Goal: Information Seeking & Learning: Learn about a topic

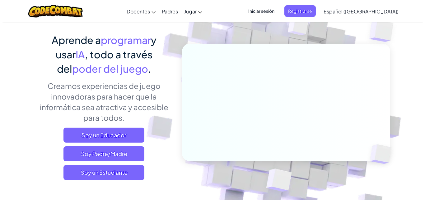
scroll to position [93, 0]
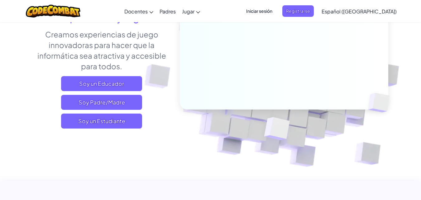
click at [96, 129] on div "Aprende a programar y usar IA , todo a través del poder del juego . Creamos exp…" at bounding box center [101, 57] width 137 height 152
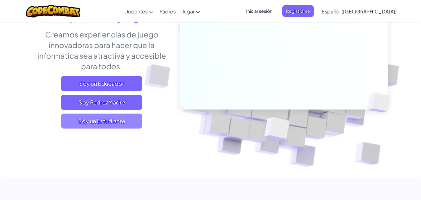
click at [94, 124] on span "Soy un Estudiante" at bounding box center [101, 120] width 81 height 15
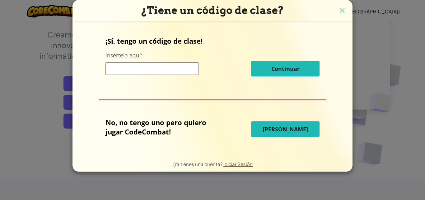
click at [276, 131] on span "[PERSON_NAME]" at bounding box center [285, 128] width 45 height 7
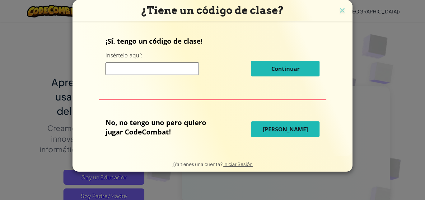
drag, startPoint x: 276, startPoint y: 131, endPoint x: 281, endPoint y: 147, distance: 16.5
click at [276, 132] on span "[PERSON_NAME]" at bounding box center [285, 128] width 45 height 7
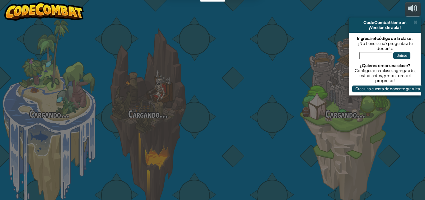
select select "es-419"
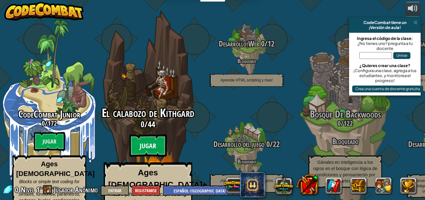
click at [136, 138] on btn "Jugar" at bounding box center [148, 145] width 37 height 22
select select "es-419"
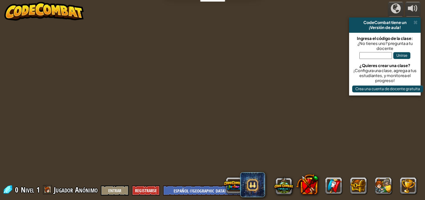
select select "es-419"
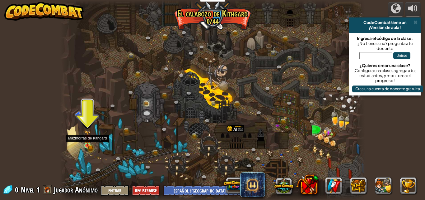
click at [87, 140] on img at bounding box center [87, 138] width 4 height 4
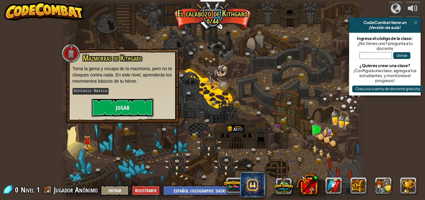
click at [104, 101] on button "Jugar" at bounding box center [123, 107] width 62 height 19
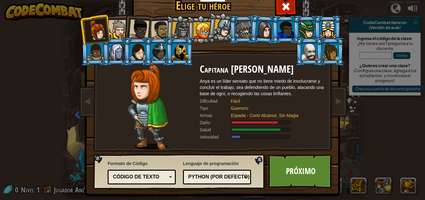
click at [236, 36] on div at bounding box center [244, 29] width 16 height 17
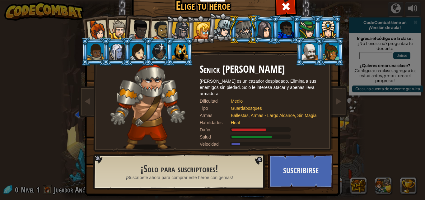
click at [328, 56] on div at bounding box center [331, 51] width 16 height 17
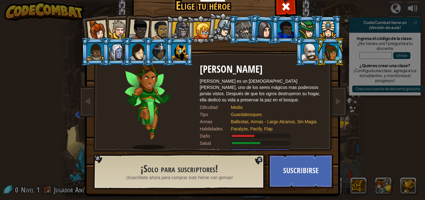
click at [167, 57] on li at bounding box center [180, 51] width 28 height 28
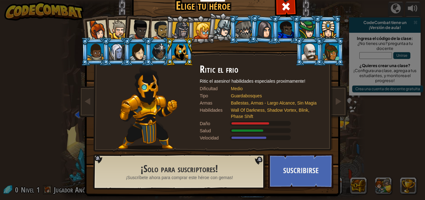
click at [197, 36] on div at bounding box center [202, 30] width 17 height 17
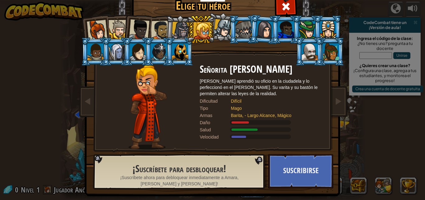
click at [183, 29] on div at bounding box center [181, 31] width 18 height 18
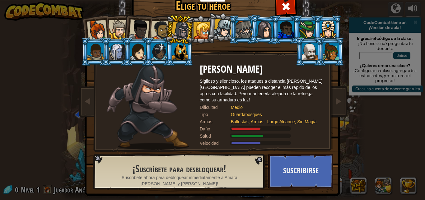
drag, startPoint x: 138, startPoint y: 28, endPoint x: 132, endPoint y: 28, distance: 5.9
click at [137, 28] on div at bounding box center [139, 29] width 21 height 21
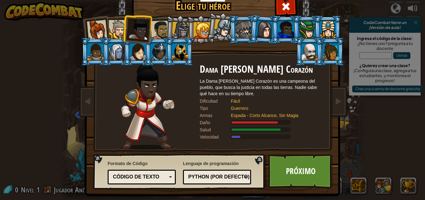
click at [113, 34] on div at bounding box center [118, 29] width 19 height 19
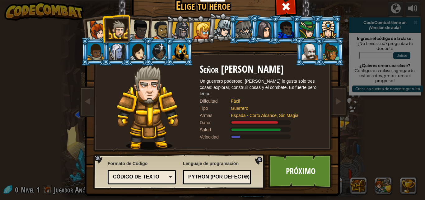
click at [163, 34] on div at bounding box center [160, 30] width 19 height 19
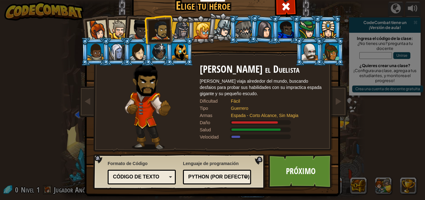
click at [187, 31] on li at bounding box center [201, 29] width 28 height 28
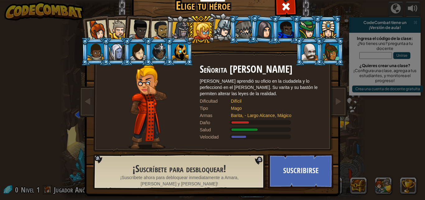
click at [174, 29] on div at bounding box center [181, 31] width 18 height 18
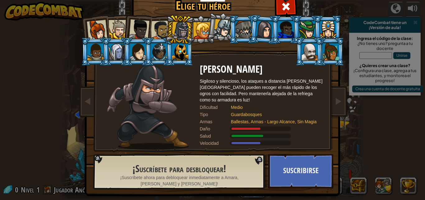
click at [159, 32] on div at bounding box center [160, 30] width 19 height 19
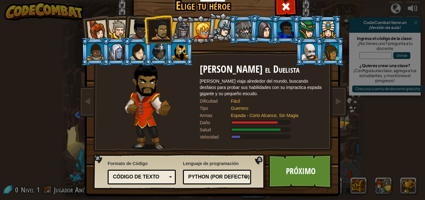
click at [117, 31] on div at bounding box center [118, 29] width 19 height 19
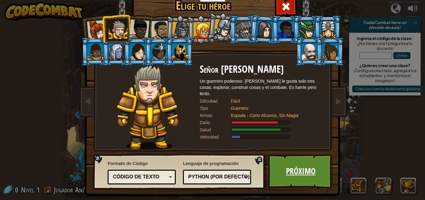
click at [293, 176] on link "Próximo" at bounding box center [300, 171] width 65 height 34
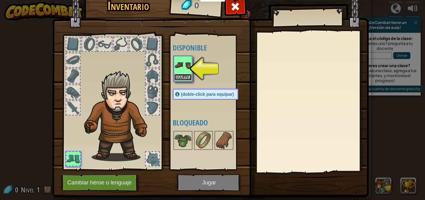
click at [174, 75] on button "Equipar" at bounding box center [182, 77] width 17 height 7
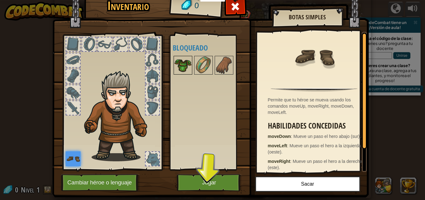
click at [185, 68] on img at bounding box center [182, 64] width 17 height 17
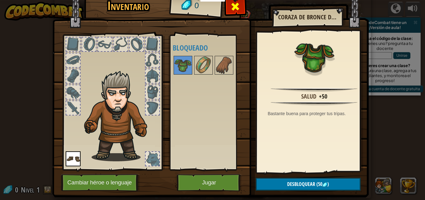
click at [237, 6] on span at bounding box center [235, 7] width 10 height 10
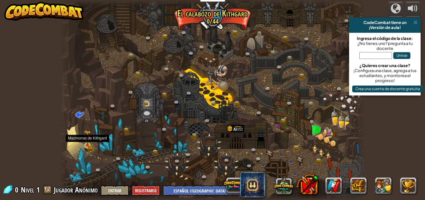
click at [87, 146] on div at bounding box center [87, 145] width 6 height 6
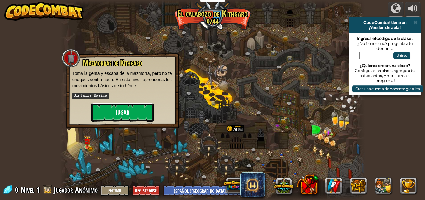
click at [141, 104] on button "Jugar" at bounding box center [123, 112] width 62 height 19
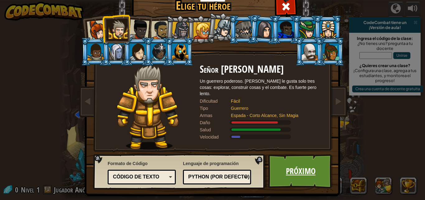
click at [298, 180] on link "Próximo" at bounding box center [300, 171] width 65 height 34
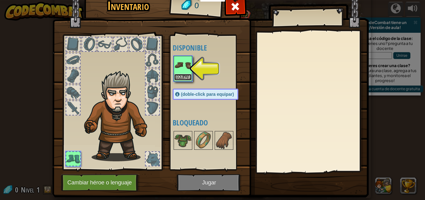
click at [178, 77] on button "Equipar" at bounding box center [182, 77] width 17 height 7
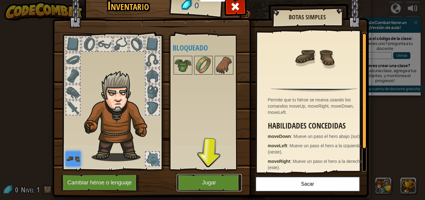
click at [218, 181] on button "Jugar" at bounding box center [209, 182] width 65 height 17
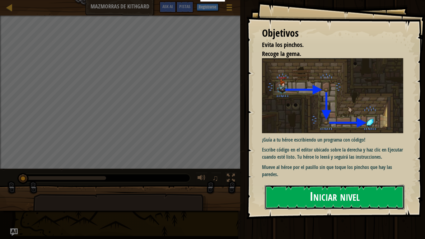
click at [329, 199] on button "Iniciar nivel" at bounding box center [335, 197] width 140 height 25
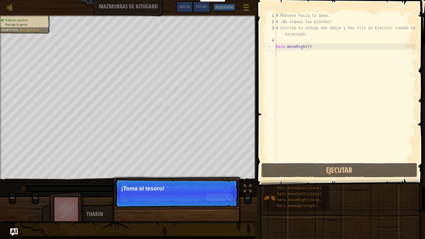
click at [206, 182] on p "Continuar ¡Toma el tesoro!" at bounding box center [177, 193] width 124 height 29
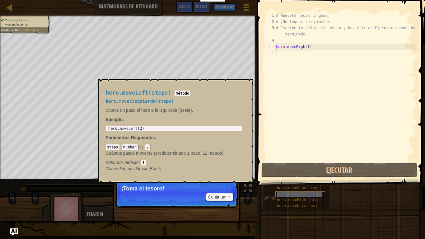
click at [307, 195] on span "hero.moveLeft(steps)" at bounding box center [299, 194] width 45 height 4
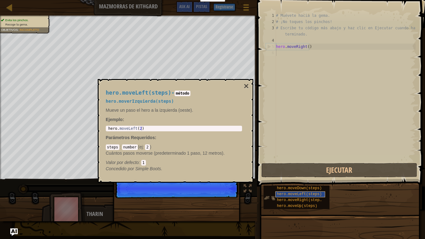
scroll to position [3, 0]
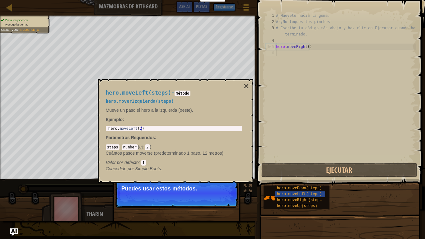
click at [166, 120] on p "Ejemplo :" at bounding box center [174, 119] width 136 height 6
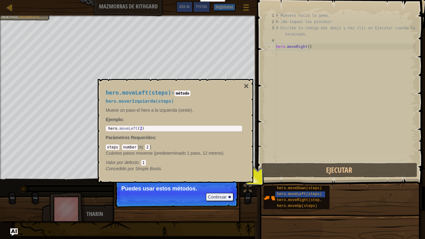
click at [8, 15] on div "Mapa Mazmorras de Kithgard Menú del Juego Listo Registrarse Pistas Ask AI" at bounding box center [128, 8] width 257 height 16
click at [222, 196] on button "Continuar" at bounding box center [219, 197] width 27 height 8
click at [222, 196] on p "Continuar Puedes usar estos métodos." at bounding box center [177, 193] width 124 height 29
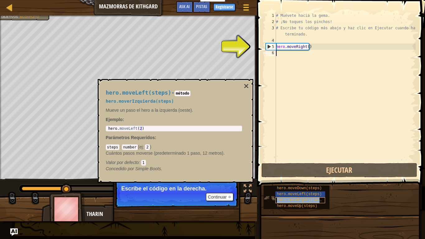
click at [289, 199] on span "hero.moveRight(steps)" at bounding box center [300, 200] width 47 height 4
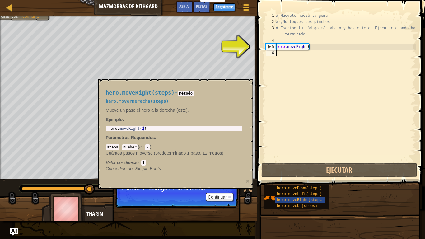
click at [334, 129] on div "# Muévete hacia la gema. # ¡No toques los pinchos! # Escribe tu código más abaj…" at bounding box center [345, 93] width 141 height 162
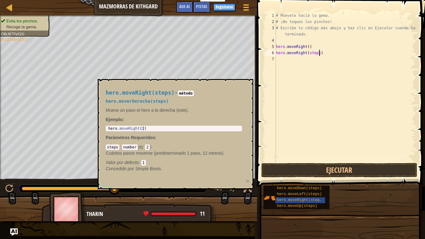
click at [319, 54] on div "# Muévete hacia la gema. # ¡No toques los pinchos! # Escribe tu código más abaj…" at bounding box center [345, 93] width 141 height 162
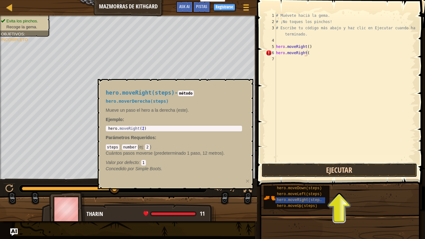
click at [355, 166] on button "Ejecutar" at bounding box center [340, 170] width 156 height 14
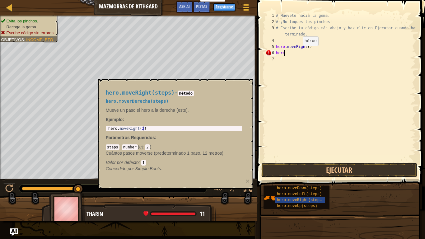
scroll to position [3, 0]
type textarea "h"
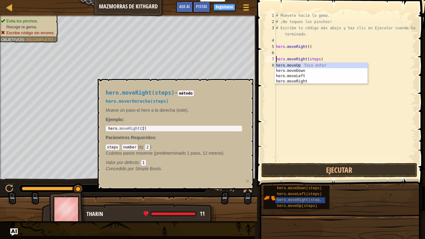
click at [318, 63] on div "1 2 3 4 hero.moveUp Toca enter hero.moveDown Toca enter hero.moveLeft Toca ente…" at bounding box center [321, 73] width 93 height 21
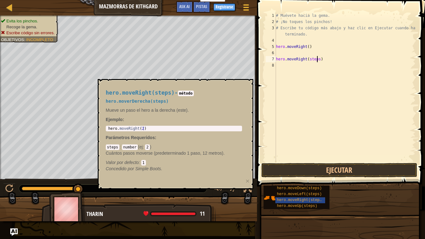
click at [318, 62] on div "# Muévete hacia la gema. # ¡No toques los pinchos! # Escribe tu código más abaj…" at bounding box center [345, 93] width 141 height 162
type textarea "hero.moveRight()"
drag, startPoint x: 310, startPoint y: 164, endPoint x: 306, endPoint y: 164, distance: 3.2
click at [309, 164] on div "hero.moveRight() 1 2 3 4 5 6 7 8 # Muévete hacia la gema. # ¡No toques los pinc…" at bounding box center [340, 105] width 170 height 205
click at [308, 164] on button "Ejecutar" at bounding box center [340, 170] width 156 height 14
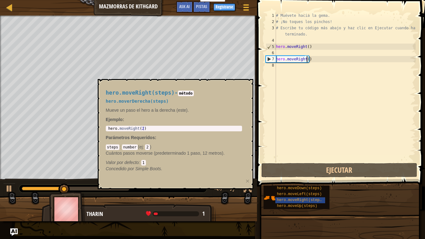
click at [187, 94] on code "método" at bounding box center [186, 94] width 16 height 6
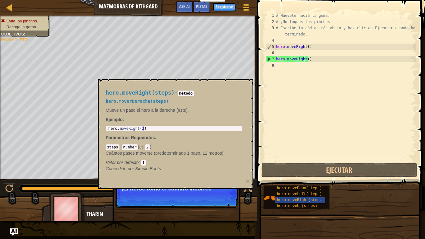
click at [112, 147] on code "steps" at bounding box center [113, 148] width 14 height 6
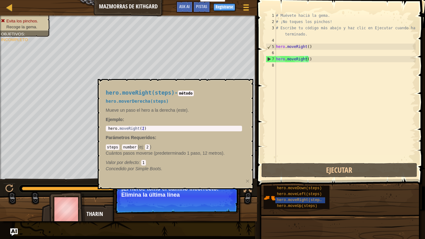
click at [136, 126] on div "hero.moveRight(steps) - método hero.moverDerecha(steps) Mueve un paso el hero a…" at bounding box center [174, 131] width 145 height 94
type textarea "hero.moveRight(2)"
drag, startPoint x: 142, startPoint y: 136, endPoint x: 152, endPoint y: 139, distance: 10.7
drag, startPoint x: 152, startPoint y: 139, endPoint x: 153, endPoint y: 145, distance: 5.3
click at [153, 145] on div "hero.moveRight(steps) - método hero.moverDerecha(steps) Mueve un paso el hero a…" at bounding box center [174, 131] width 145 height 94
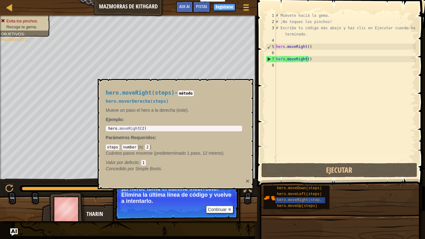
click at [246, 182] on button "×" at bounding box center [248, 181] width 4 height 7
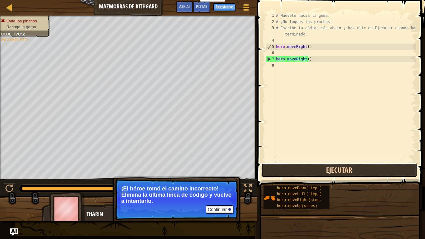
click at [297, 172] on button "Ejecutar" at bounding box center [340, 170] width 156 height 14
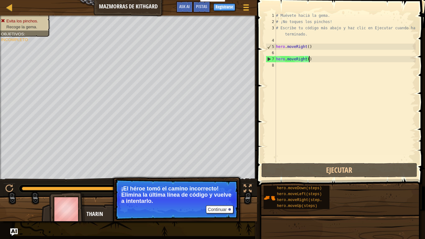
click at [333, 61] on div "# Muévete hacia la gema. # ¡No toques los pinchos! # Escribe tu código más abaj…" at bounding box center [345, 93] width 141 height 162
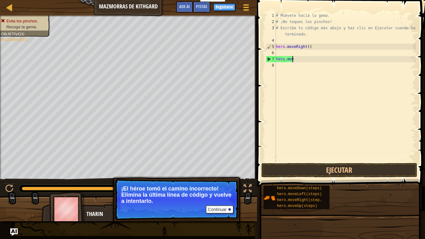
type textarea "h"
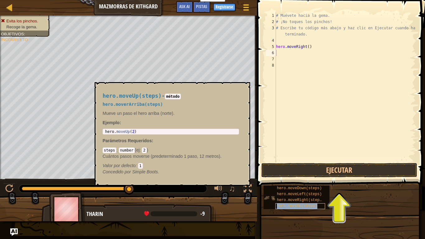
type textarea "hero.moveUp(steps)"
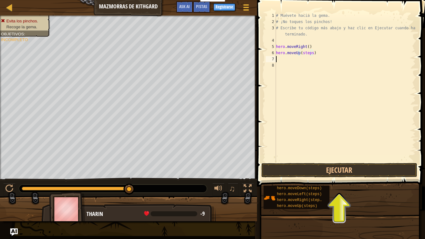
click at [311, 56] on div "# Muévete hacia la gema. # ¡No toques los pinchos! # Escribe tu código más abaj…" at bounding box center [345, 93] width 141 height 162
click at [311, 54] on div "# Muévete hacia la gema. # ¡No toques los pinchos! # Escribe tu código más abaj…" at bounding box center [345, 93] width 141 height 162
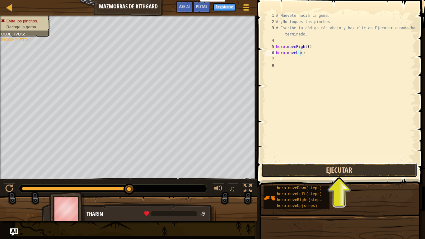
click at [328, 169] on button "Ejecutar" at bounding box center [340, 170] width 156 height 14
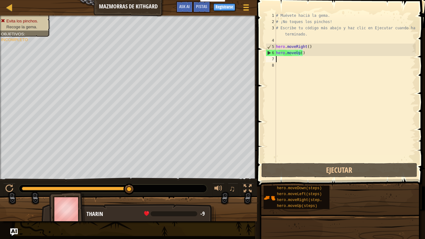
drag, startPoint x: 318, startPoint y: 57, endPoint x: 321, endPoint y: 51, distance: 6.5
click at [320, 53] on div "# Muévete hacia la gema. # ¡No toques los pinchos! # Escribe tu código más abaj…" at bounding box center [345, 93] width 141 height 162
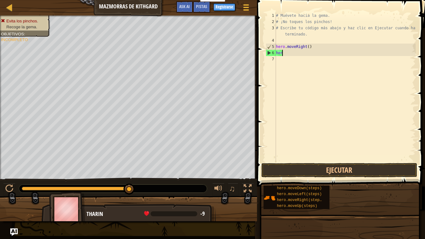
type textarea "h"
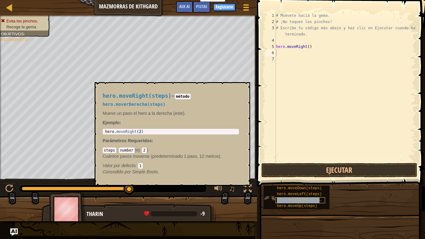
click at [301, 199] on span "hero.moveRight(steps)" at bounding box center [300, 200] width 47 height 4
click at [296, 199] on span "hero.moveRight(steps)" at bounding box center [300, 200] width 47 height 4
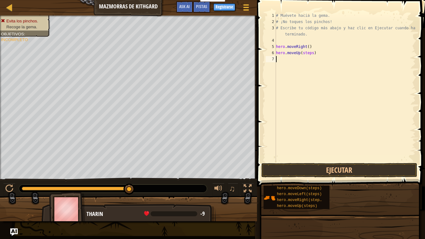
click at [312, 56] on div "# Muévete hacia la gema. # ¡No toques los pinchos! # Escribe tu código más abaj…" at bounding box center [345, 93] width 141 height 162
type textarea "hero.moveUp(steps)"
click at [309, 56] on div "# Muévete hacia la gema. # ¡No toques los pinchos! # Escribe tu código más abaj…" at bounding box center [345, 87] width 141 height 150
click at [311, 52] on div "# Muévete hacia la gema. # ¡No toques los pinchos! # Escribe tu código más abaj…" at bounding box center [345, 93] width 141 height 162
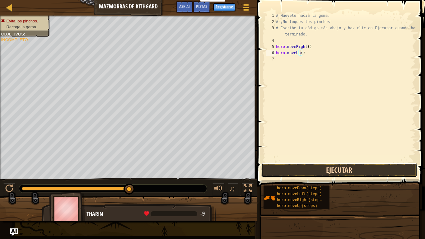
click at [296, 169] on button "Ejecutar" at bounding box center [340, 170] width 156 height 14
type textarea "h"
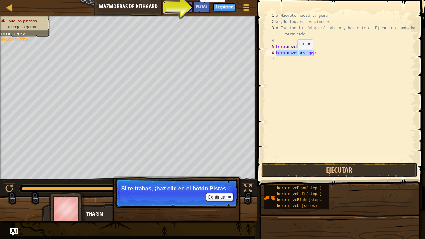
click at [222, 2] on div "Menú del Juego Listo Registrarse Pistas Ask AI" at bounding box center [213, 8] width 81 height 15
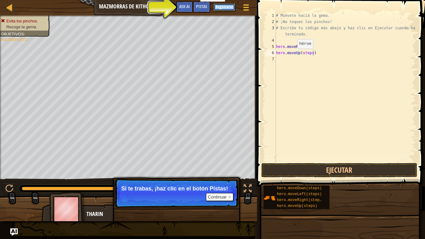
click at [222, 6] on button "Registrarse" at bounding box center [225, 6] width 22 height 7
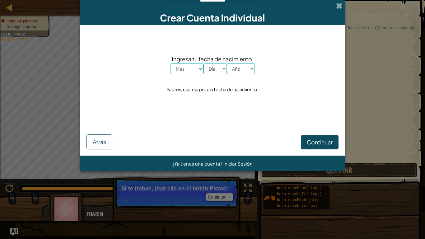
click at [338, 4] on span at bounding box center [339, 5] width 7 height 7
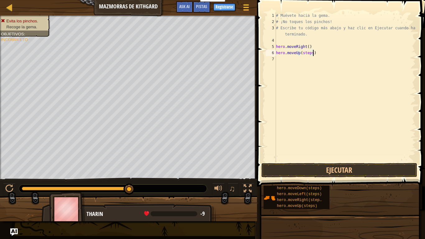
click at [315, 55] on div "# Muévete hacia la gema. # ¡No toques los pinchos! # Escribe tu código más abaj…" at bounding box center [345, 93] width 141 height 162
click at [310, 55] on div "# Muévete hacia la gema. # ¡No toques los pinchos! # Escribe tu código más abaj…" at bounding box center [345, 93] width 141 height 162
drag, startPoint x: 311, startPoint y: 52, endPoint x: 320, endPoint y: 75, distance: 24.4
click at [312, 53] on div "# Muévete hacia la gema. # ¡No toques los pinchos! # Escribe tu código más abaj…" at bounding box center [345, 93] width 141 height 162
click at [310, 53] on div "# Muévete hacia la gema. # ¡No toques los pinchos! # Escribe tu código más abaj…" at bounding box center [345, 93] width 141 height 162
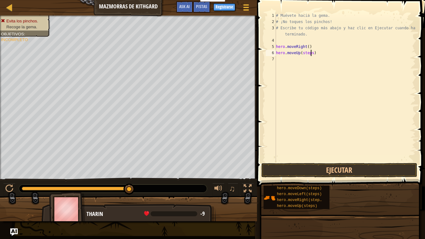
click at [311, 55] on div "# Muévete hacia la gema. # ¡No toques los pinchos! # Escribe tu código más abaj…" at bounding box center [345, 93] width 141 height 162
type textarea "hero.moveUp()"
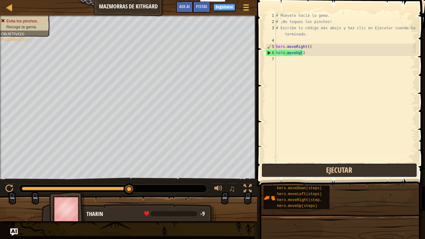
click at [341, 172] on button "Ejecutar" at bounding box center [340, 170] width 156 height 14
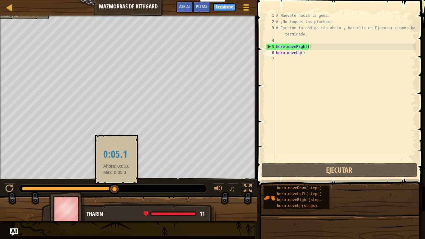
drag, startPoint x: 130, startPoint y: 190, endPoint x: 116, endPoint y: 193, distance: 13.7
click at [116, 193] on div at bounding box center [113, 189] width 188 height 8
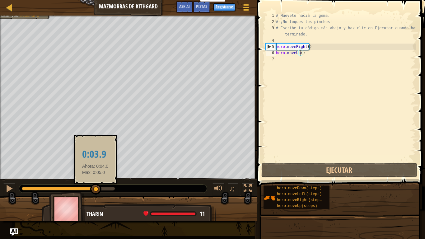
drag, startPoint x: 117, startPoint y: 189, endPoint x: 59, endPoint y: 187, distance: 57.7
click at [90, 187] on div at bounding box center [95, 189] width 11 height 11
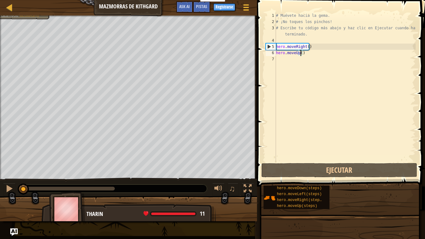
drag, startPoint x: 59, startPoint y: 187, endPoint x: 0, endPoint y: 0, distance: 195.8
click at [0, 0] on div "Mapa Mazmorras de Kithgard Menú del Juego Listo Registrarse Pistas Ask AI 1 ההה…" at bounding box center [212, 119] width 425 height 239
click at [13, 4] on div at bounding box center [10, 7] width 8 height 8
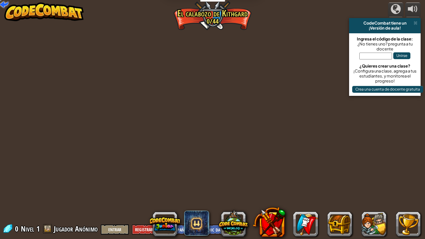
select select "es-419"
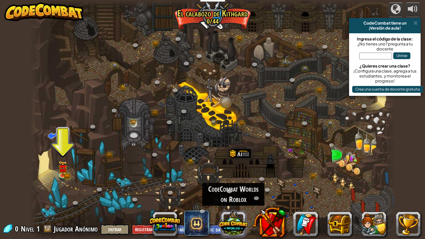
click at [225, 199] on button at bounding box center [234, 223] width 30 height 30
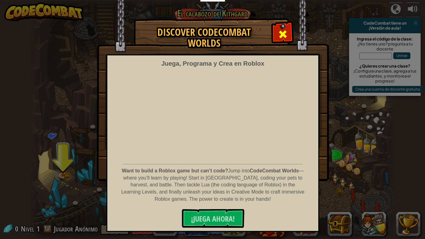
click at [287, 31] on span at bounding box center [283, 34] width 10 height 10
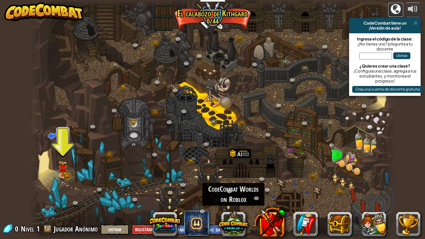
click at [395, 10] on div at bounding box center [396, 9] width 10 height 10
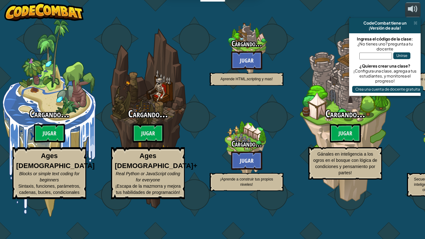
select select "es-419"
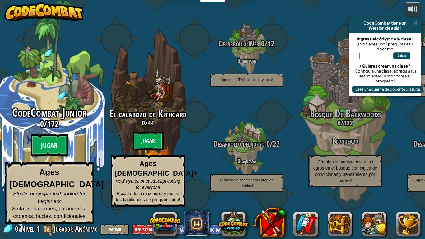
click at [43, 157] on btn "Jugar" at bounding box center [49, 145] width 37 height 22
select select "es-419"
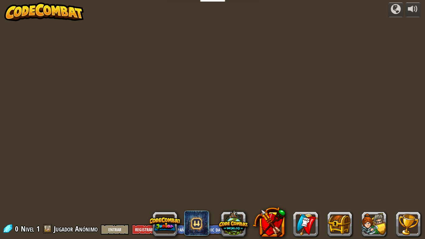
select select "es-419"
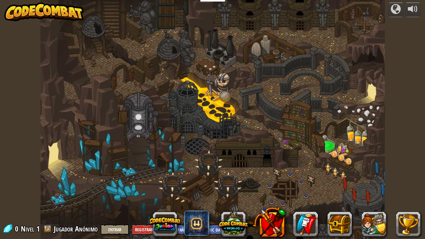
select select "es-419"
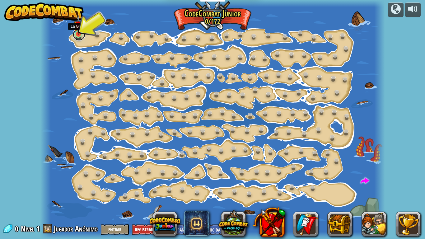
click at [75, 37] on link at bounding box center [79, 34] width 12 height 12
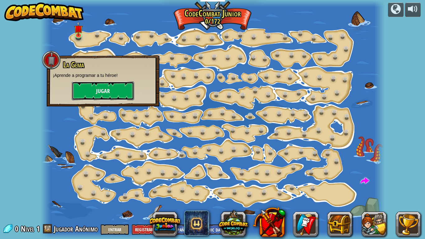
click at [111, 88] on button "Jugar" at bounding box center [103, 91] width 62 height 19
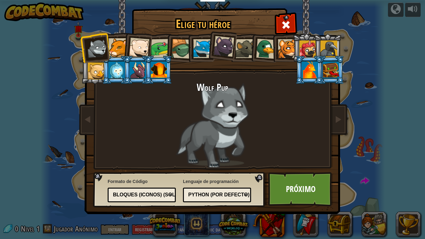
click at [222, 45] on div at bounding box center [224, 46] width 21 height 21
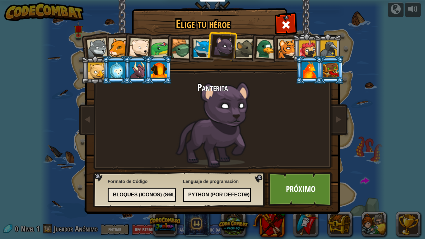
click at [243, 54] on div at bounding box center [245, 48] width 19 height 19
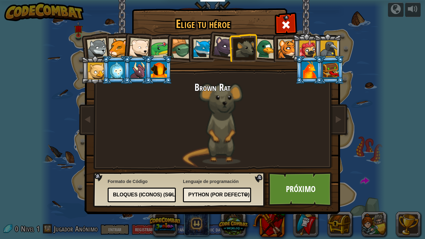
click at [259, 58] on div at bounding box center [266, 49] width 20 height 20
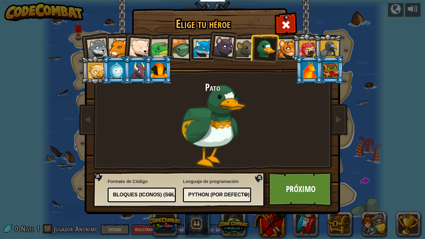
drag, startPoint x: 273, startPoint y: 57, endPoint x: 277, endPoint y: 55, distance: 3.8
click at [277, 55] on li at bounding box center [264, 48] width 30 height 30
click at [288, 58] on div at bounding box center [287, 48] width 19 height 19
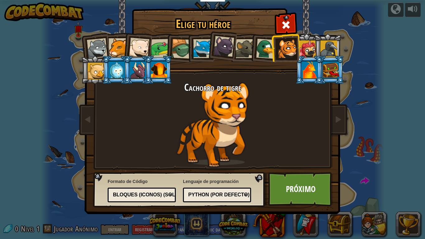
click at [97, 79] on div at bounding box center [96, 71] width 17 height 17
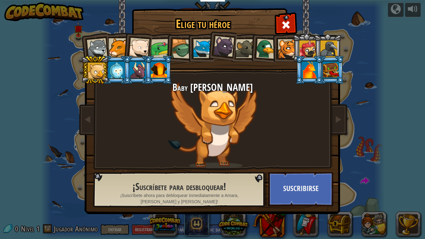
click at [142, 72] on div at bounding box center [138, 70] width 16 height 17
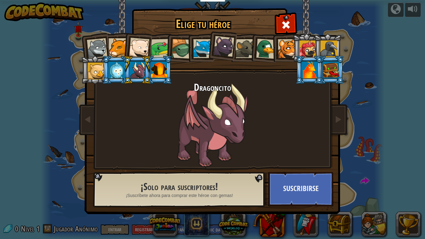
click at [159, 67] on div at bounding box center [159, 70] width 16 height 17
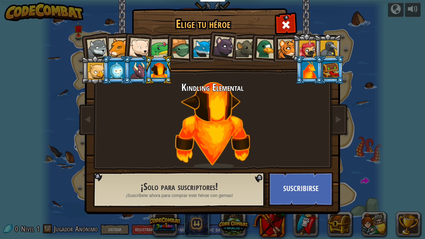
click at [335, 75] on div at bounding box center [331, 70] width 16 height 17
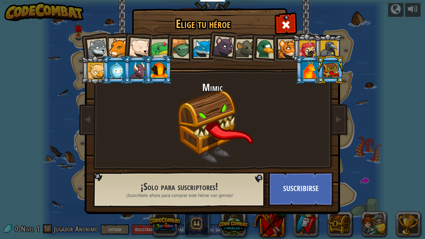
click at [320, 68] on li at bounding box center [331, 70] width 28 height 28
click at [315, 70] on div at bounding box center [310, 70] width 16 height 17
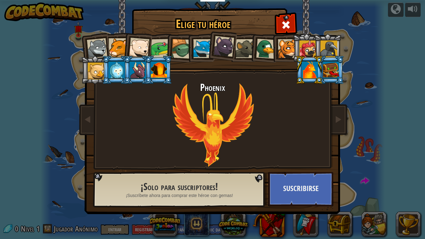
click at [336, 42] on div at bounding box center [329, 48] width 17 height 17
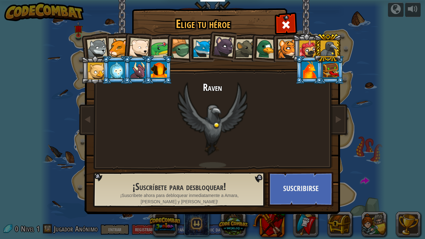
click at [316, 45] on li at bounding box center [328, 48] width 28 height 28
click at [287, 47] on div at bounding box center [287, 48] width 19 height 19
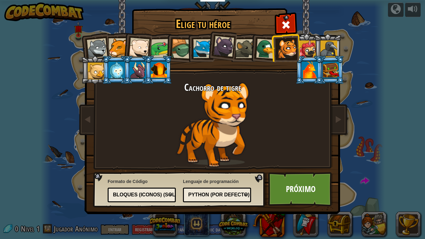
click at [255, 53] on li at bounding box center [264, 48] width 30 height 30
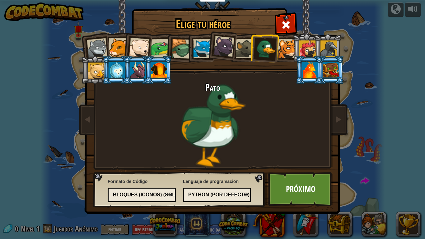
click at [240, 46] on div at bounding box center [245, 48] width 19 height 19
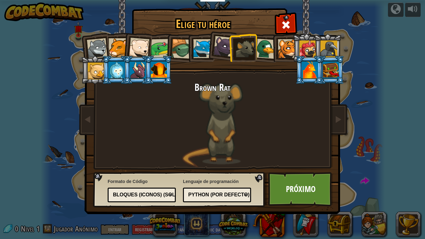
click at [215, 59] on li at bounding box center [222, 45] width 31 height 31
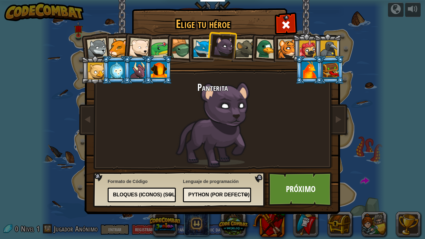
click at [192, 51] on li at bounding box center [201, 48] width 28 height 28
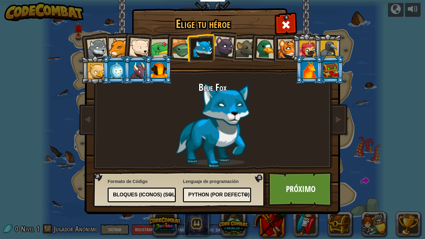
click at [180, 53] on div at bounding box center [182, 49] width 20 height 20
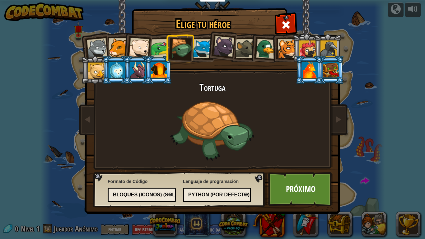
click at [155, 52] on div at bounding box center [160, 48] width 19 height 19
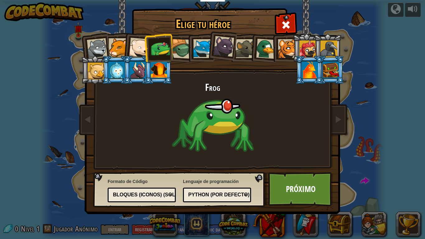
click at [138, 50] on div at bounding box center [139, 48] width 21 height 21
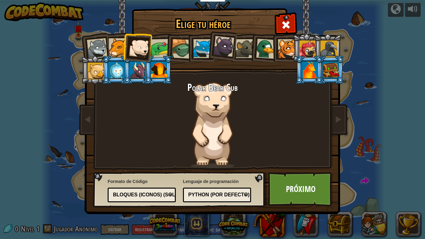
click at [119, 46] on div at bounding box center [118, 47] width 19 height 19
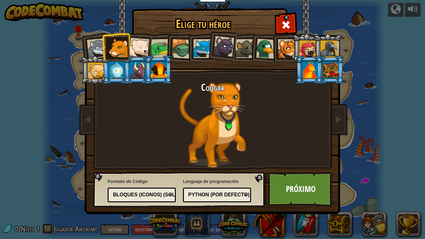
click at [93, 52] on div at bounding box center [97, 48] width 21 height 21
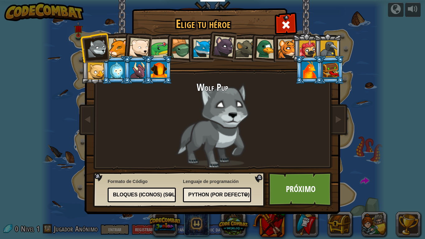
click at [218, 47] on div at bounding box center [224, 46] width 21 height 21
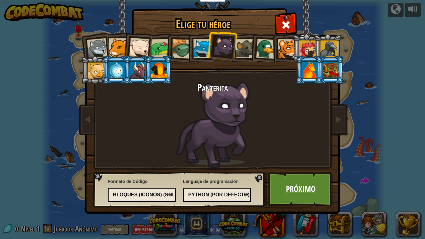
click at [313, 178] on link "Próximo" at bounding box center [300, 189] width 65 height 34
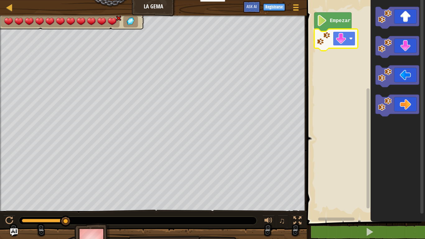
click at [341, 38] on image "Espacio de trabajo de Blockly" at bounding box center [341, 38] width 11 height 11
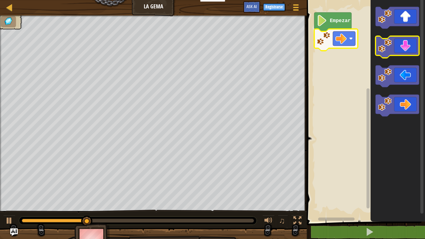
click at [396, 43] on icon "Espacio de trabajo de Blockly" at bounding box center [398, 47] width 44 height 22
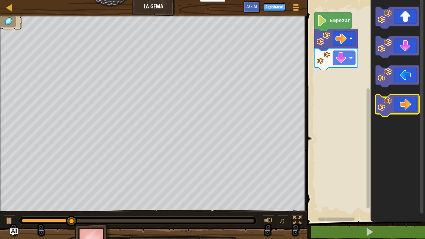
click at [398, 106] on icon "Espacio de trabajo de Blockly" at bounding box center [398, 106] width 44 height 22
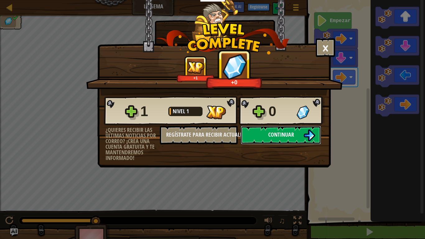
click at [255, 135] on button "Continuar" at bounding box center [281, 135] width 80 height 19
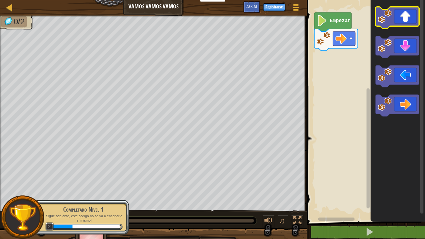
click at [397, 22] on icon "Espacio de trabajo de Blockly" at bounding box center [398, 18] width 44 height 22
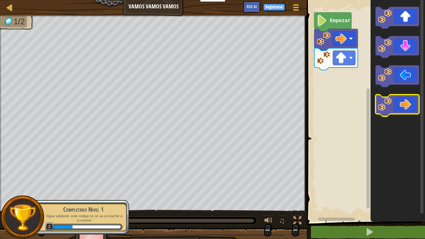
click at [414, 104] on icon "Espacio de trabajo de Blockly" at bounding box center [398, 106] width 44 height 22
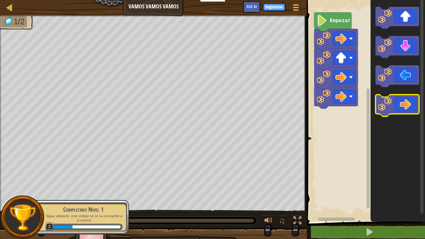
click at [413, 104] on icon "Espacio de trabajo de Blockly" at bounding box center [398, 106] width 44 height 22
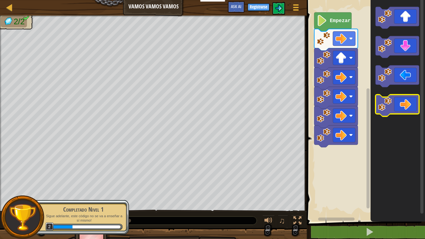
click at [413, 104] on icon "Espacio de trabajo de Blockly" at bounding box center [398, 106] width 44 height 22
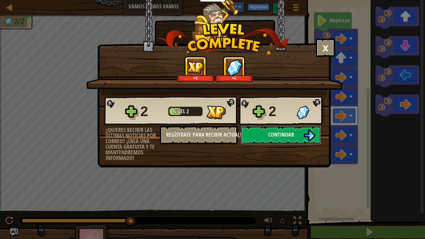
click at [306, 134] on img at bounding box center [310, 136] width 12 height 12
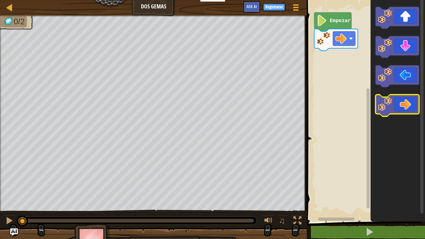
click at [397, 109] on icon "Espacio de trabajo de Blockly" at bounding box center [398, 106] width 44 height 22
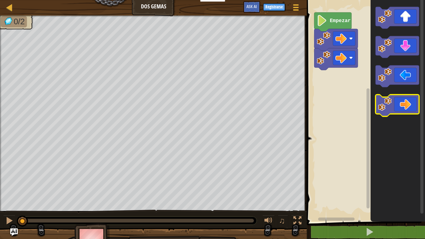
click at [397, 109] on icon "Espacio de trabajo de Blockly" at bounding box center [398, 106] width 44 height 22
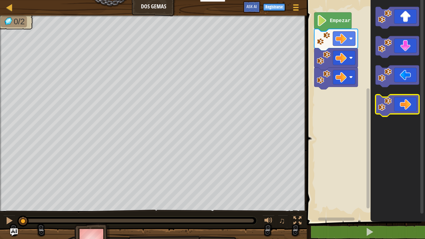
click at [397, 109] on icon "Espacio de trabajo de Blockly" at bounding box center [398, 106] width 44 height 22
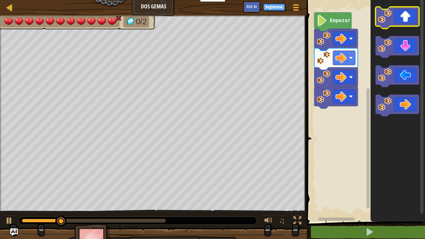
click at [404, 19] on icon "Espacio de trabajo de Blockly" at bounding box center [398, 18] width 44 height 22
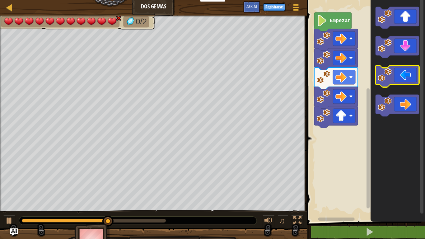
click at [395, 85] on rect "Espacio de trabajo de Blockly" at bounding box center [398, 76] width 44 height 22
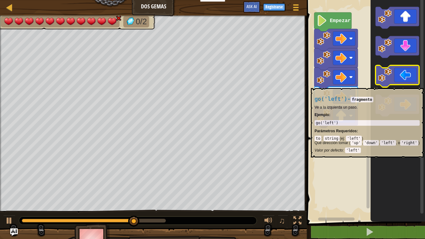
click at [395, 85] on rect "Espacio de trabajo de Blockly" at bounding box center [398, 76] width 44 height 22
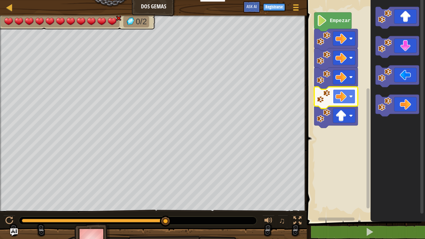
click at [351, 95] on image "Espacio de trabajo de Blockly" at bounding box center [351, 97] width 4 height 4
click at [349, 95] on image "Espacio de trabajo de Blockly" at bounding box center [351, 97] width 4 height 4
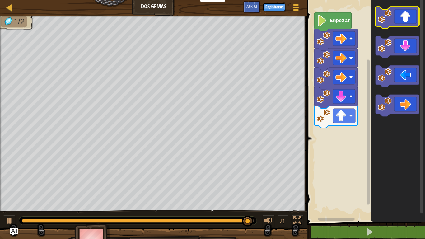
click at [405, 16] on icon "Espacio de trabajo de Blockly" at bounding box center [398, 18] width 44 height 22
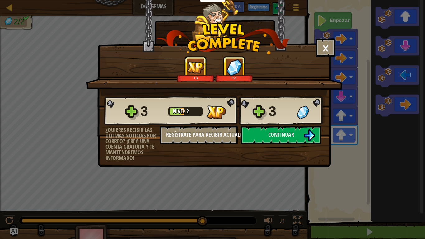
drag, startPoint x: 283, startPoint y: 120, endPoint x: 280, endPoint y: 122, distance: 4.1
click at [283, 120] on div "3" at bounding box center [281, 112] width 24 height 20
click at [277, 127] on button "Continuar" at bounding box center [281, 135] width 80 height 19
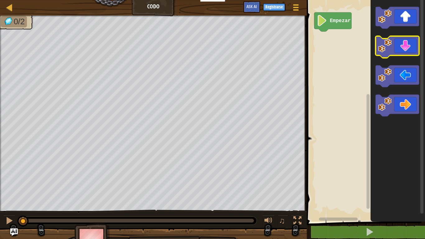
click at [406, 45] on icon "Espacio de trabajo de Blockly" at bounding box center [398, 47] width 44 height 22
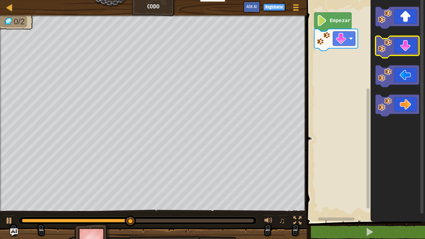
click at [392, 48] on icon "Espacio de trabajo de Blockly" at bounding box center [398, 47] width 44 height 22
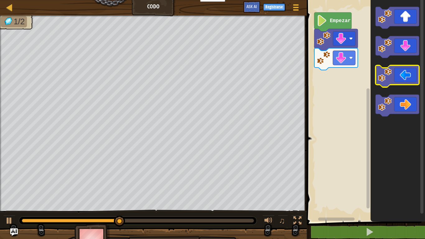
click at [377, 126] on icon "Espacio de trabajo de Blockly" at bounding box center [398, 109] width 55 height 225
click at [410, 76] on icon "Espacio de trabajo de Blockly" at bounding box center [398, 76] width 44 height 22
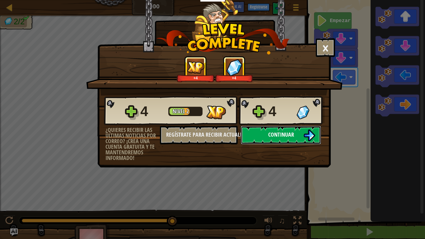
click at [289, 137] on span "Continuar" at bounding box center [281, 135] width 26 height 8
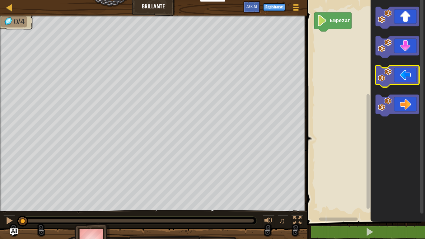
click at [407, 81] on icon "Espacio de trabajo de Blockly" at bounding box center [398, 76] width 44 height 22
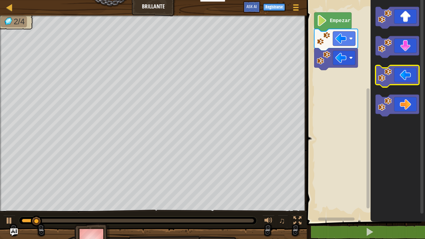
click at [399, 78] on icon "Espacio de trabajo de Blockly" at bounding box center [398, 76] width 44 height 22
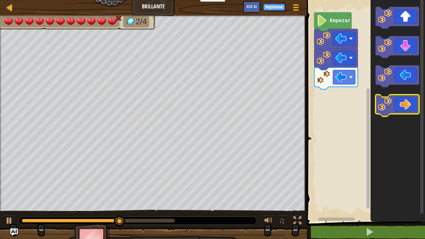
click at [406, 102] on icon "Espacio de trabajo de Blockly" at bounding box center [398, 106] width 44 height 22
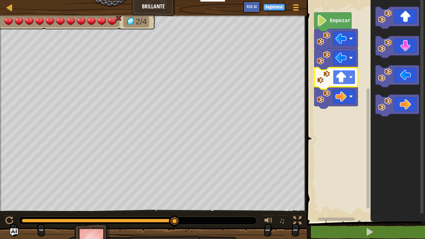
click at [352, 84] on rect "Espacio de trabajo de Blockly" at bounding box center [344, 77] width 22 height 14
click at [355, 78] on rect "Espacio de trabajo de Blockly" at bounding box center [344, 77] width 22 height 14
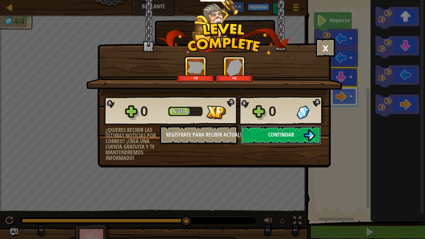
click at [302, 136] on button "Continuar" at bounding box center [281, 135] width 80 height 19
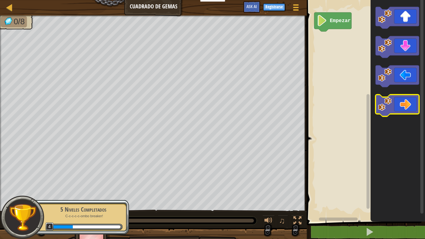
click at [394, 107] on icon "Espacio de trabajo de Blockly" at bounding box center [398, 106] width 44 height 22
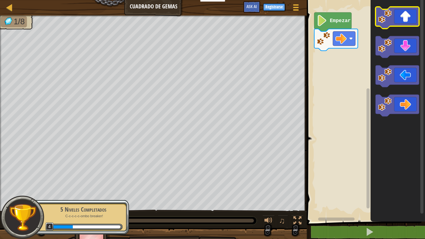
click at [400, 20] on icon "Espacio de trabajo de Blockly" at bounding box center [398, 18] width 44 height 22
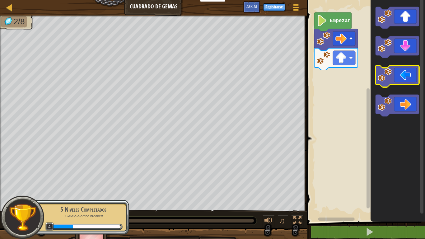
click at [386, 73] on image "Espacio de trabajo de Blockly" at bounding box center [385, 75] width 14 height 14
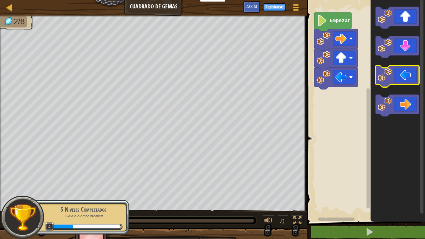
click at [386, 73] on image "Espacio de trabajo de Blockly" at bounding box center [385, 75] width 14 height 14
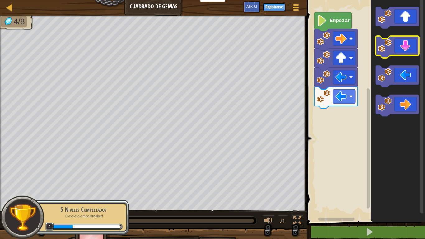
click at [401, 41] on icon "Espacio de trabajo de Blockly" at bounding box center [398, 47] width 44 height 22
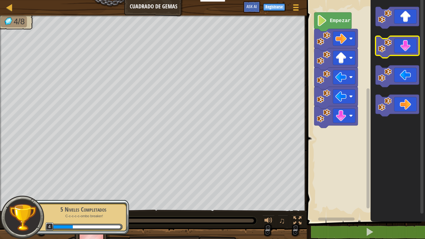
click at [401, 41] on icon "Espacio de trabajo de Blockly" at bounding box center [398, 47] width 44 height 22
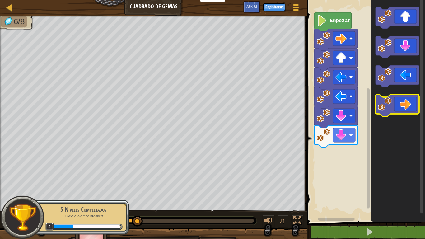
click at [395, 105] on icon "Espacio de trabajo de Blockly" at bounding box center [398, 106] width 44 height 22
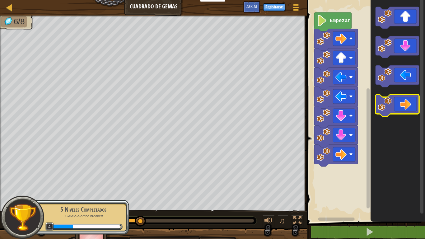
click at [396, 105] on icon "Espacio de trabajo de Blockly" at bounding box center [398, 106] width 44 height 22
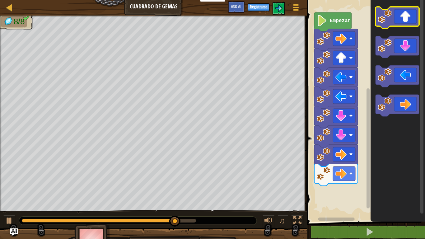
click at [404, 20] on icon "Espacio de trabajo de Blockly" at bounding box center [398, 18] width 44 height 22
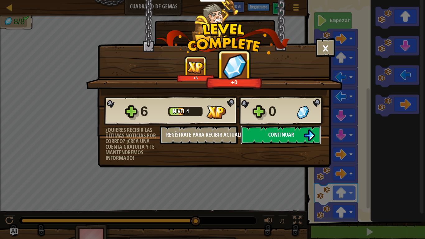
click at [278, 136] on span "Continuar" at bounding box center [281, 135] width 26 height 8
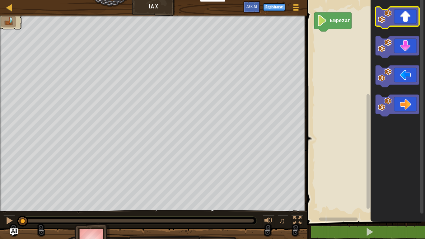
click at [387, 17] on image "Espacio de trabajo de Blockly" at bounding box center [385, 17] width 14 height 14
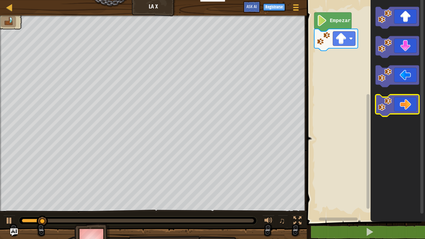
click at [396, 112] on icon "Espacio de trabajo de Blockly" at bounding box center [398, 106] width 44 height 22
click at [395, 112] on icon "Espacio de trabajo de Blockly" at bounding box center [398, 106] width 44 height 22
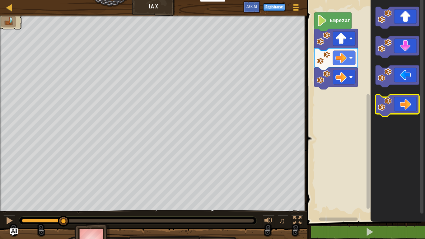
click at [395, 112] on icon "Espacio de trabajo de Blockly" at bounding box center [398, 106] width 44 height 22
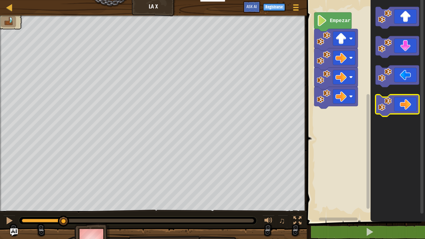
click at [395, 112] on icon "Espacio de trabajo de Blockly" at bounding box center [398, 106] width 44 height 22
click at [396, 112] on icon "Espacio de trabajo de Blockly" at bounding box center [398, 106] width 44 height 22
click at [394, 111] on icon "Espacio de trabajo de Blockly" at bounding box center [398, 106] width 44 height 22
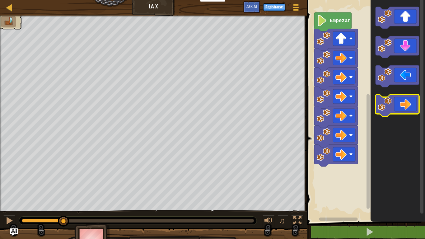
click at [394, 111] on icon "Espacio de trabajo de Blockly" at bounding box center [398, 106] width 44 height 22
click at [393, 110] on icon "Espacio de trabajo de Blockly" at bounding box center [398, 106] width 44 height 22
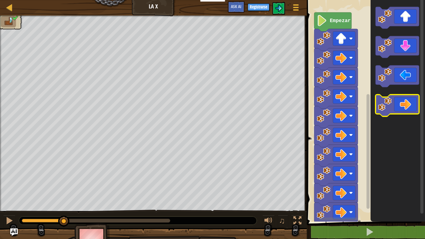
click at [393, 110] on icon "Espacio de trabajo de Blockly" at bounding box center [398, 106] width 44 height 22
click at [392, 109] on icon "Espacio de trabajo de Blockly" at bounding box center [398, 106] width 44 height 22
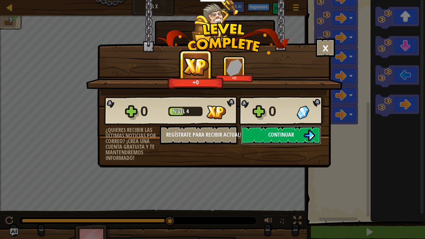
click at [258, 133] on button "Continuar" at bounding box center [281, 135] width 80 height 19
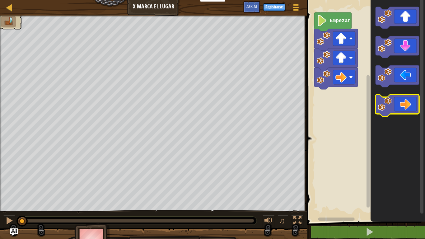
click at [393, 107] on icon "Espacio de trabajo de Blockly" at bounding box center [398, 106] width 44 height 22
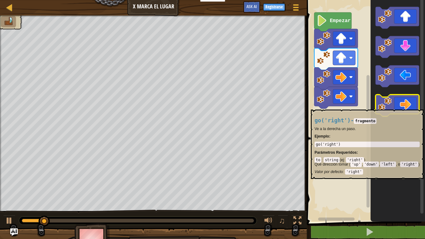
click at [393, 107] on icon "Espacio de trabajo de Blockly" at bounding box center [398, 106] width 44 height 22
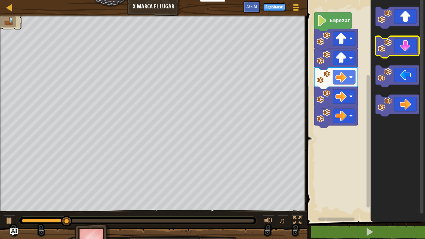
click at [391, 44] on image "Espacio de trabajo de Blockly" at bounding box center [385, 46] width 14 height 14
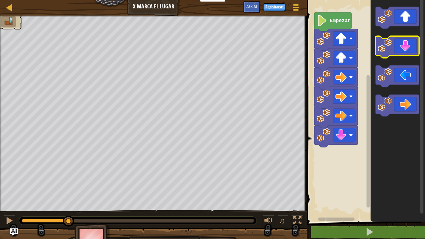
click at [391, 44] on image "Espacio de trabajo de Blockly" at bounding box center [385, 46] width 14 height 14
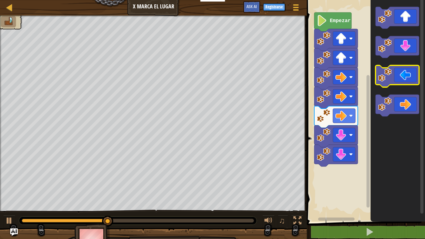
click at [387, 78] on image "Espacio de trabajo de Blockly" at bounding box center [385, 75] width 14 height 14
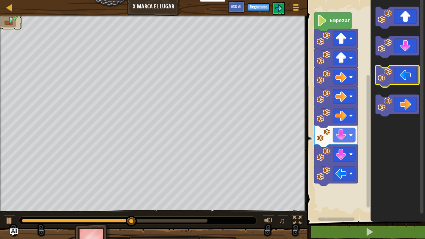
click at [387, 77] on image "Espacio de trabajo de Blockly" at bounding box center [385, 75] width 14 height 14
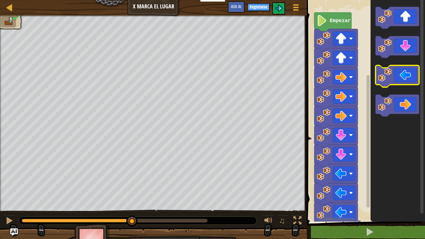
click at [387, 77] on image "Espacio de trabajo de Blockly" at bounding box center [385, 75] width 14 height 14
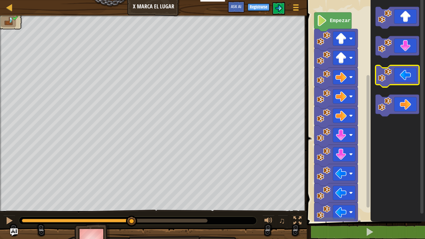
click at [387, 77] on image "Espacio de trabajo de Blockly" at bounding box center [385, 75] width 14 height 14
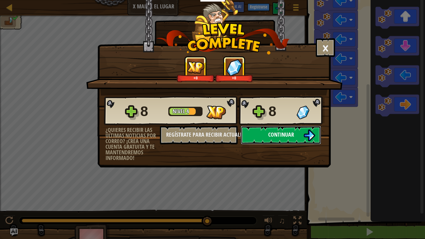
click at [301, 132] on button "Continuar" at bounding box center [281, 135] width 80 height 19
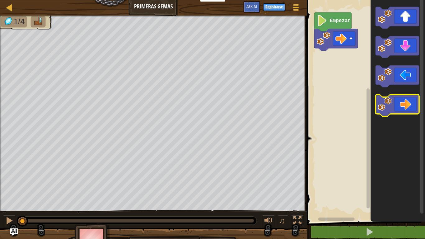
click at [404, 108] on icon "Espacio de trabajo de Blockly" at bounding box center [398, 106] width 44 height 22
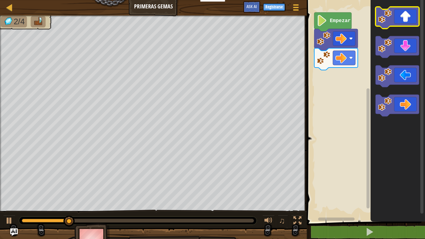
click at [403, 27] on rect "Espacio de trabajo de Blockly" at bounding box center [398, 18] width 44 height 22
click at [393, 18] on icon "Espacio de trabajo de Blockly" at bounding box center [398, 18] width 44 height 22
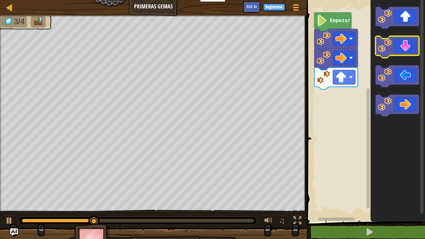
click at [396, 49] on icon "Espacio de trabajo de Blockly" at bounding box center [398, 47] width 44 height 22
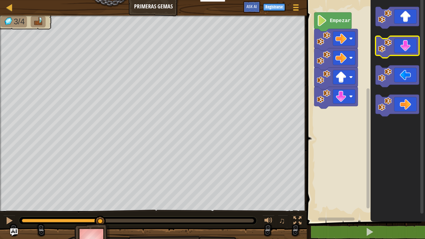
click at [396, 49] on icon "Espacio de trabajo de Blockly" at bounding box center [398, 47] width 44 height 22
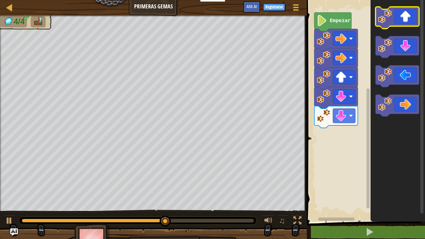
click at [410, 27] on rect "Espacio de trabajo de Blockly" at bounding box center [398, 18] width 44 height 22
click at [406, 23] on icon "Espacio de trabajo de Blockly" at bounding box center [398, 18] width 44 height 22
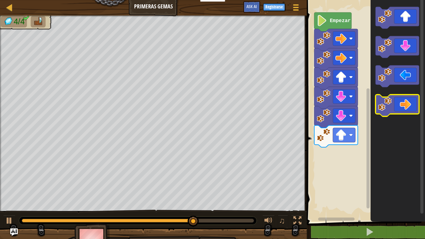
click at [386, 110] on image "Espacio de trabajo de Blockly" at bounding box center [385, 104] width 14 height 14
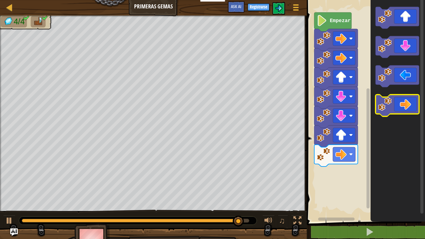
click at [396, 113] on g "Espacio de trabajo de Blockly" at bounding box center [398, 106] width 44 height 22
click at [400, 116] on rect "Espacio de trabajo de Blockly" at bounding box center [398, 106] width 44 height 22
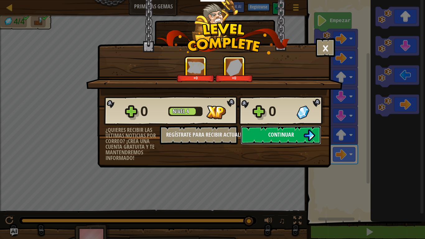
click at [254, 137] on button "Continuar" at bounding box center [281, 135] width 80 height 19
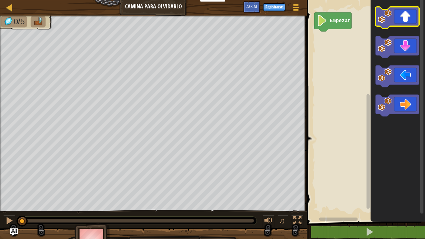
click at [408, 21] on icon "Espacio de trabajo de Blockly" at bounding box center [398, 18] width 44 height 22
click at [414, 22] on icon "Espacio de trabajo de Blockly" at bounding box center [398, 18] width 44 height 22
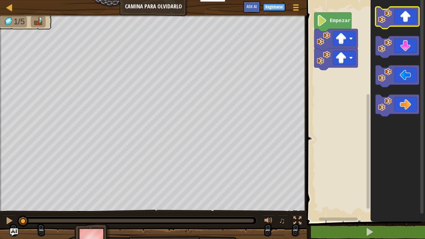
click at [414, 22] on icon "Espacio de trabajo de Blockly" at bounding box center [398, 18] width 44 height 22
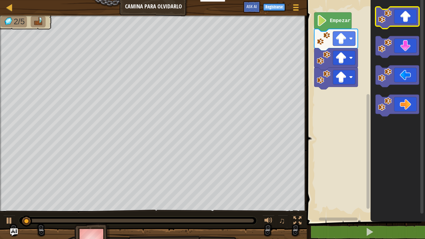
click at [413, 26] on icon "Espacio de trabajo de Blockly" at bounding box center [398, 18] width 44 height 22
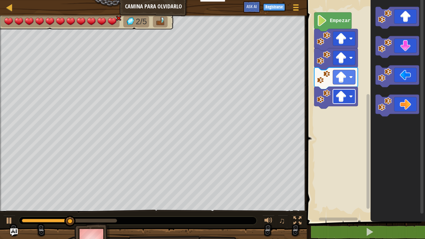
click at [347, 103] on rect "Espacio de trabajo de Blockly" at bounding box center [344, 96] width 22 height 14
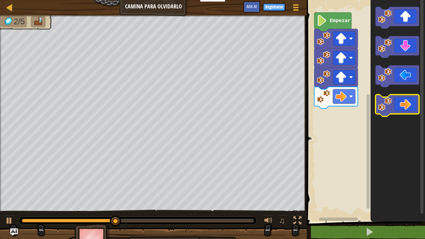
click at [405, 100] on icon "Espacio de trabajo de Blockly" at bounding box center [398, 106] width 44 height 22
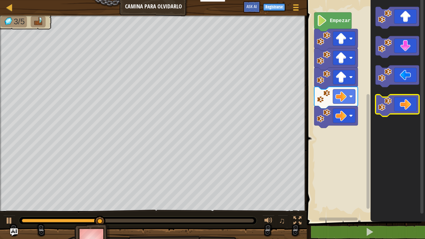
click at [402, 112] on icon "Espacio de trabajo de Blockly" at bounding box center [398, 106] width 44 height 22
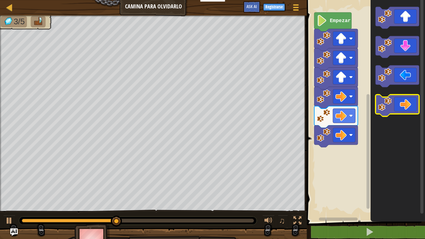
click at [401, 112] on icon "Espacio de trabajo de Blockly" at bounding box center [398, 106] width 44 height 22
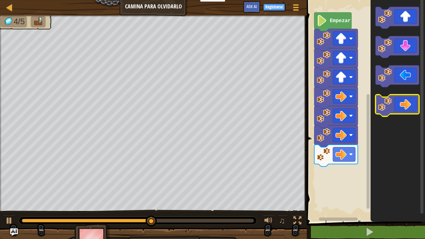
click at [387, 116] on icon "Espacio de trabajo de Blockly" at bounding box center [398, 106] width 44 height 22
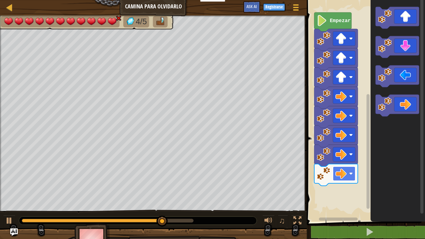
click at [348, 174] on g "Espacio de trabajo de Blockly" at bounding box center [344, 174] width 22 height 14
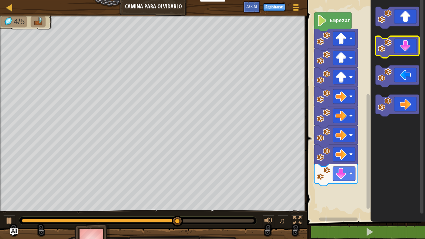
click at [409, 50] on icon "Espacio de trabajo de Blockly" at bounding box center [398, 47] width 44 height 22
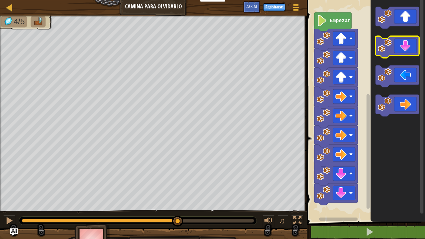
click at [409, 50] on icon "Espacio de trabajo de Blockly" at bounding box center [398, 47] width 44 height 22
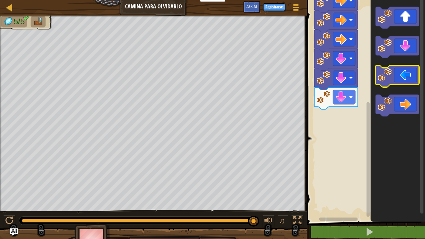
click at [393, 82] on icon "Espacio de trabajo de Blockly" at bounding box center [398, 76] width 44 height 22
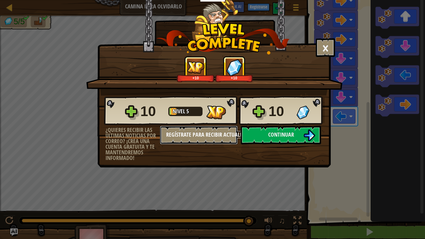
click at [202, 128] on button "Regístrate para recibir actualizaciones" at bounding box center [199, 135] width 78 height 19
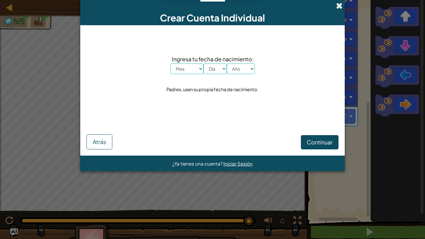
click at [337, 5] on span at bounding box center [339, 5] width 7 height 7
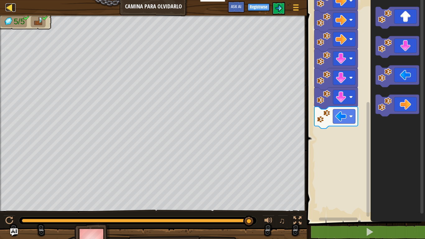
click at [9, 6] on div at bounding box center [10, 7] width 8 height 8
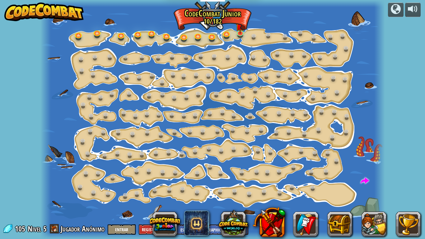
select select "es-419"
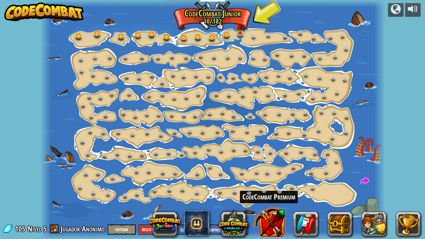
click at [271, 199] on button at bounding box center [269, 222] width 33 height 33
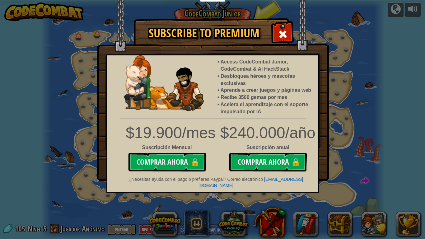
click at [284, 31] on span at bounding box center [283, 34] width 10 height 10
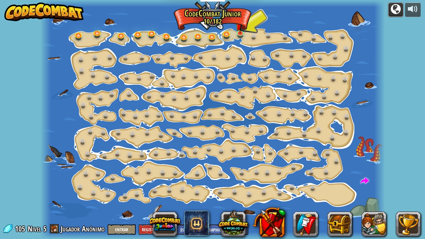
click at [394, 14] on div at bounding box center [396, 9] width 10 height 10
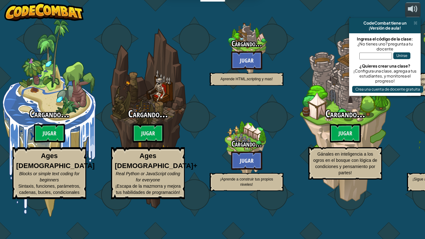
select select "es-419"
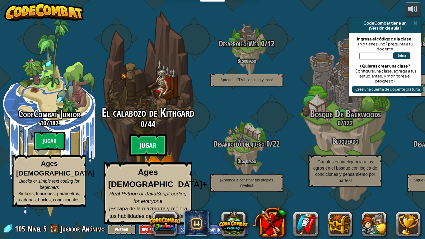
click at [149, 155] on btn "Jugar" at bounding box center [148, 145] width 37 height 22
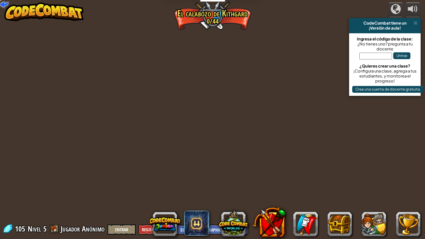
select select "es-419"
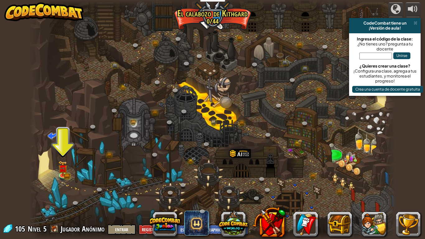
click at [70, 169] on div at bounding box center [213, 119] width 366 height 239
click at [66, 172] on img at bounding box center [62, 164] width 9 height 20
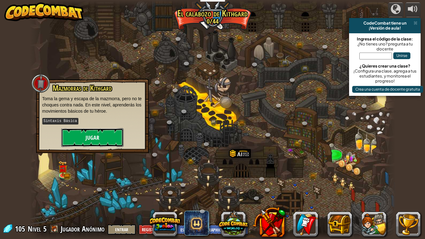
click at [116, 130] on button "Jugar" at bounding box center [92, 137] width 62 height 19
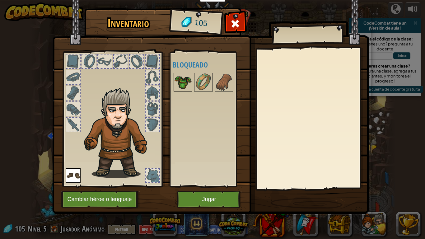
click at [186, 77] on img at bounding box center [182, 82] width 17 height 17
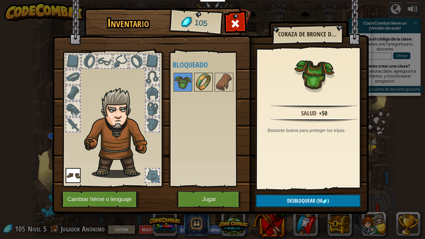
click at [205, 80] on img at bounding box center [203, 82] width 17 height 17
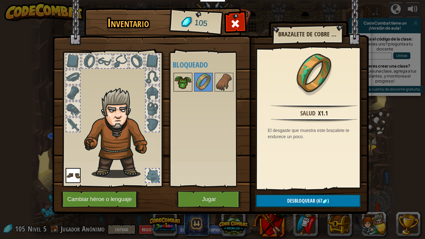
click at [183, 89] on img at bounding box center [182, 82] width 17 height 17
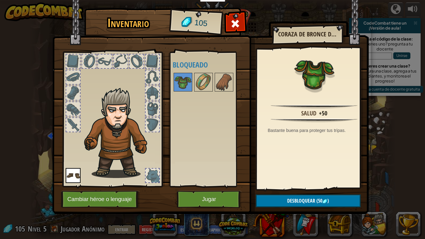
click at [293, 199] on div "Inventario 105 Disponible Equipar (doble-click para equipar) Bloqueado Coraza d…" at bounding box center [213, 112] width 317 height 206
click at [293, 199] on span "Desbloquear" at bounding box center [301, 200] width 28 height 7
click at [277, 199] on button "Confirmar" at bounding box center [308, 201] width 105 height 13
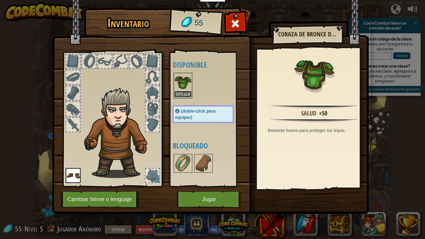
click at [179, 94] on button "Equipar" at bounding box center [182, 94] width 17 height 7
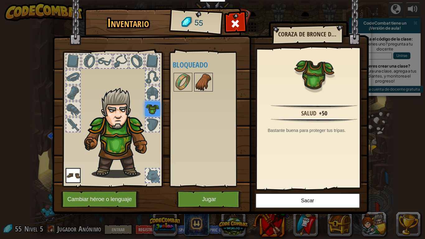
drag, startPoint x: 204, startPoint y: 84, endPoint x: 207, endPoint y: 86, distance: 3.6
click at [205, 85] on img at bounding box center [203, 82] width 17 height 17
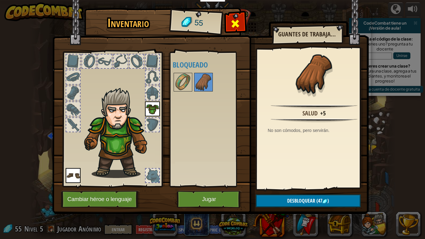
drag, startPoint x: 230, startPoint y: 23, endPoint x: 238, endPoint y: 27, distance: 8.8
click at [238, 27] on div at bounding box center [236, 26] width 20 height 20
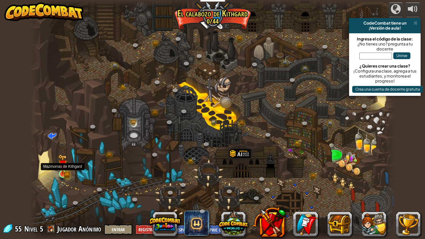
click at [66, 174] on img at bounding box center [62, 164] width 9 height 20
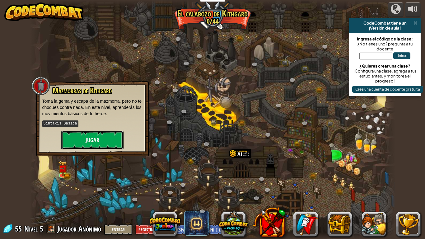
click at [84, 136] on button "Jugar" at bounding box center [92, 140] width 62 height 19
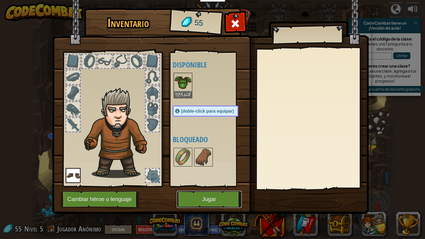
click at [220, 194] on button "Jugar" at bounding box center [209, 199] width 65 height 17
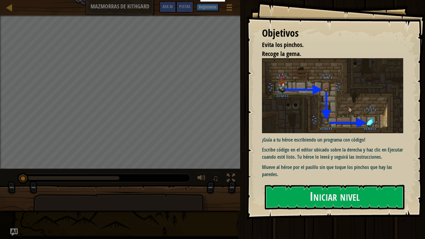
drag, startPoint x: 321, startPoint y: 208, endPoint x: 306, endPoint y: 217, distance: 17.0
click at [310, 199] on div "Objetivos Evita los pinchos. Recoge la gema. ¡Guía a tu héroe escribiendo un pr…" at bounding box center [336, 109] width 179 height 219
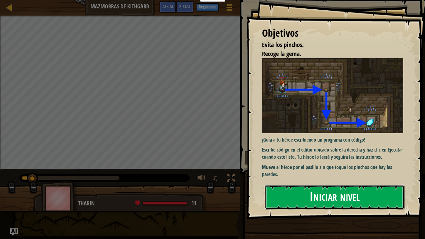
click at [304, 199] on button "Iniciar nivel" at bounding box center [335, 197] width 140 height 25
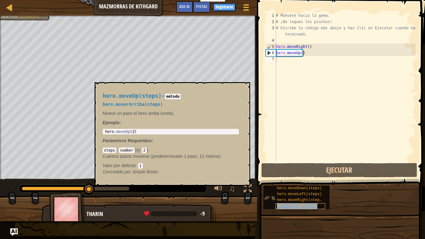
click at [296, 199] on div "hero.moveUp(steps)" at bounding box center [301, 206] width 50 height 6
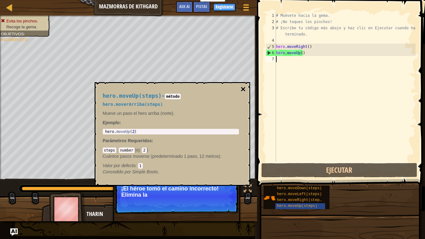
click at [241, 92] on button "×" at bounding box center [243, 89] width 5 height 9
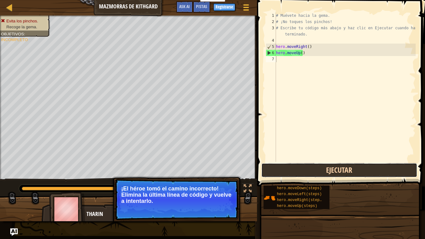
click at [287, 173] on button "Ejecutar" at bounding box center [340, 170] width 156 height 14
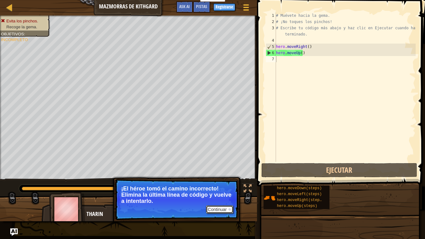
click at [214, 199] on button "Continuar" at bounding box center [219, 210] width 27 height 8
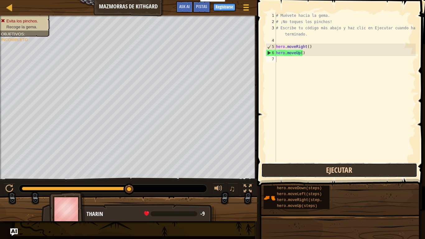
click at [306, 172] on button "Ejecutar" at bounding box center [340, 170] width 156 height 14
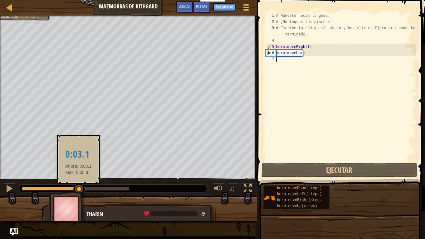
click at [79, 190] on div at bounding box center [76, 189] width 108 height 4
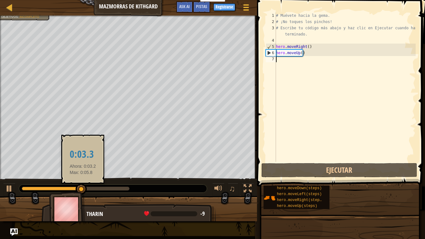
click at [84, 185] on div at bounding box center [81, 189] width 11 height 11
drag, startPoint x: 84, startPoint y: 185, endPoint x: 92, endPoint y: 187, distance: 7.4
click at [87, 185] on div at bounding box center [85, 189] width 11 height 11
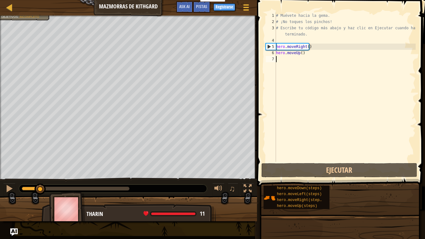
drag, startPoint x: 96, startPoint y: 188, endPoint x: 44, endPoint y: 203, distance: 54.1
click at [47, 199] on div "Evita los pinchos. Recoge la gema. Objetivos : Incompleto ♫ [PERSON_NAME] 11 x:…" at bounding box center [212, 119] width 425 height 206
drag, startPoint x: 40, startPoint y: 204, endPoint x: 49, endPoint y: 207, distance: 9.3
click at [50, 199] on div "[PERSON_NAME] 11 x: 17 y: 18 x: 18 y: 18" at bounding box center [128, 209] width 257 height 25
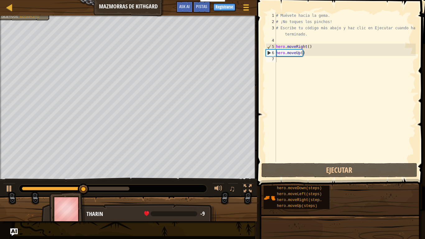
drag, startPoint x: 57, startPoint y: 196, endPoint x: 44, endPoint y: 187, distance: 15.7
click at [42, 187] on div "Evita los pinchos. Recoge la gema. Objetivos : Incompleto ♫ [PERSON_NAME] -9 x:…" at bounding box center [212, 119] width 425 height 206
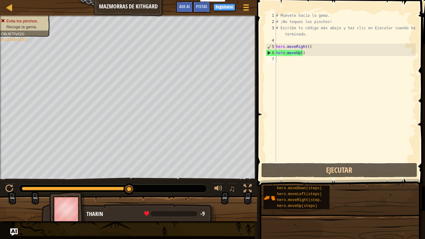
click at [238, 139] on div "Evita los pinchos. Recoge la gema. Objetivos : Incompleto ♫ [PERSON_NAME] -9 x:…" at bounding box center [212, 119] width 425 height 206
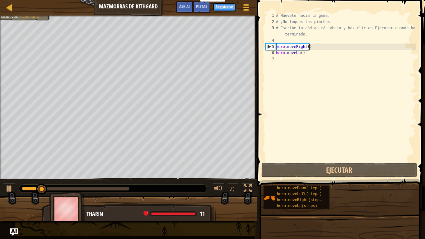
drag, startPoint x: 324, startPoint y: 48, endPoint x: 333, endPoint y: 47, distance: 8.7
click at [333, 47] on div "# Muévete hacia la gema. # ¡No toques los pinchos! # Escribe tu código más abaj…" at bounding box center [345, 93] width 141 height 162
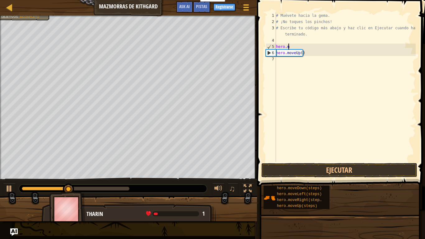
type textarea "h"
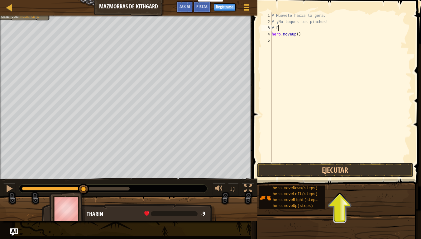
type textarea "#"
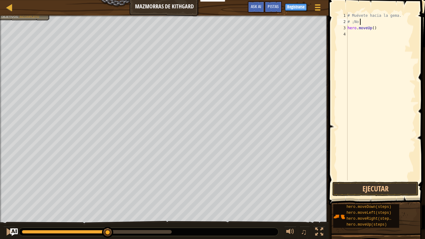
type textarea "#"
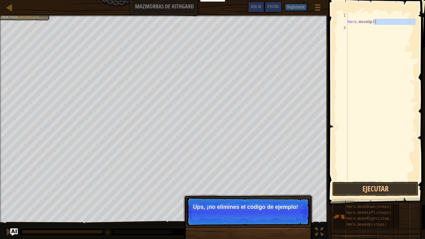
click at [383, 24] on div "hero . moveUp ( )" at bounding box center [381, 102] width 69 height 181
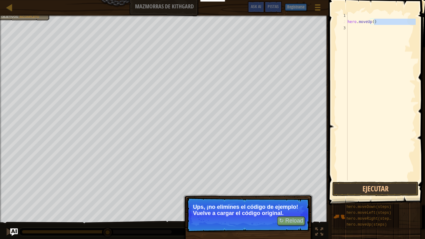
click at [377, 21] on div "hero . moveUp ( )" at bounding box center [381, 96] width 69 height 168
type textarea "hero.moveUp()"
click at [380, 23] on div "hero . moveUp ( )" at bounding box center [381, 102] width 69 height 181
click at [374, 21] on div "hero . moveUp ( )" at bounding box center [381, 102] width 69 height 181
click at [371, 22] on div "hero . moveUp ( )" at bounding box center [381, 102] width 69 height 181
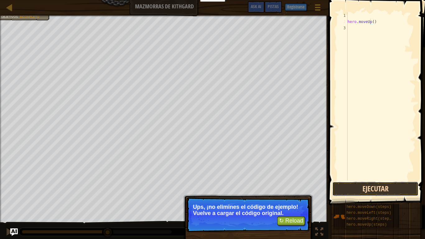
click at [349, 189] on button "Ejecutar" at bounding box center [376, 189] width 86 height 14
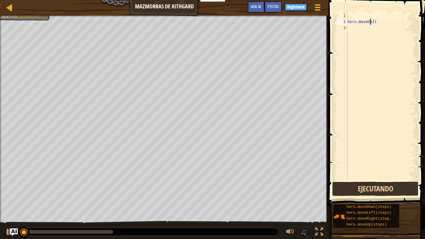
scroll to position [3, 2]
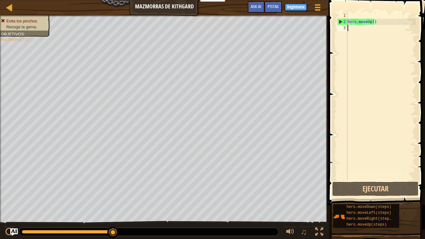
click at [386, 26] on div "hero . moveUp ( )" at bounding box center [381, 102] width 69 height 181
click at [387, 25] on div "hero . moveUp ( )" at bounding box center [381, 102] width 69 height 181
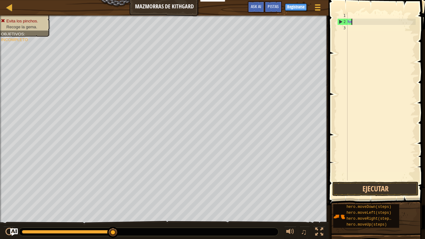
type textarea "h"
click at [356, 188] on button "Ejecutar" at bounding box center [376, 189] width 86 height 14
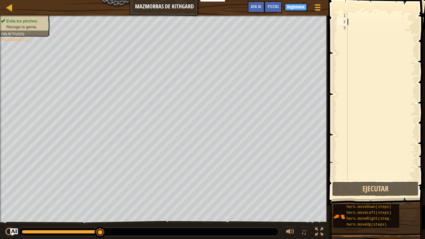
drag, startPoint x: 97, startPoint y: 233, endPoint x: 425, endPoint y: 239, distance: 327.7
click at [420, 199] on div "Mapa Mazmorras de Kithgard Menú del Juego Listo Registrarse Pistas Ask AI 1 ההה…" at bounding box center [212, 119] width 425 height 239
click at [17, 6] on div "Mapa Mazmorras de Kithgard Menú del Juego Listo Registrarse Pistas Ask AI" at bounding box center [164, 8] width 329 height 16
click at [9, 4] on div "Mapa Mazmorras de Kithgard Menú del Juego Listo Registrarse Pistas Ask AI" at bounding box center [164, 8] width 329 height 16
click at [9, 4] on div at bounding box center [10, 7] width 8 height 8
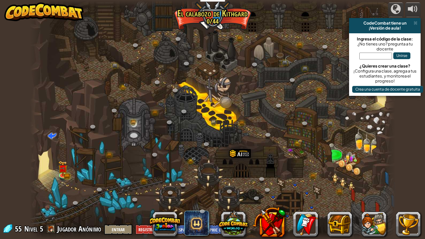
select select "es-419"
drag, startPoint x: 63, startPoint y: 163, endPoint x: 60, endPoint y: 179, distance: 16.4
click at [60, 179] on link at bounding box center [63, 175] width 12 height 9
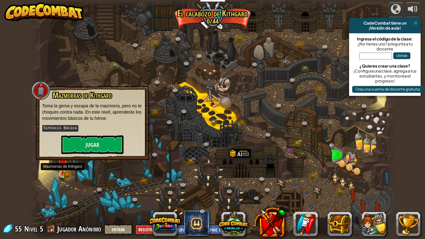
click at [67, 171] on div at bounding box center [62, 173] width 7 height 7
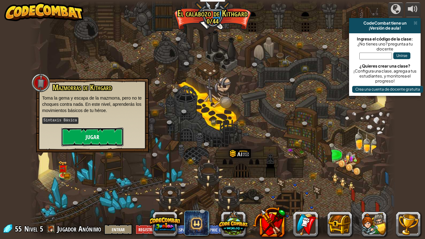
click at [107, 141] on button "Jugar" at bounding box center [92, 137] width 62 height 19
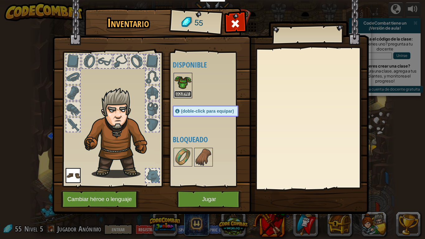
click at [187, 95] on button "Equipar" at bounding box center [182, 94] width 17 height 7
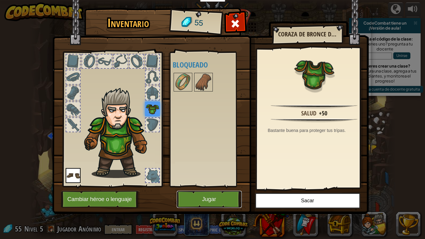
click at [194, 199] on button "Jugar" at bounding box center [209, 199] width 65 height 17
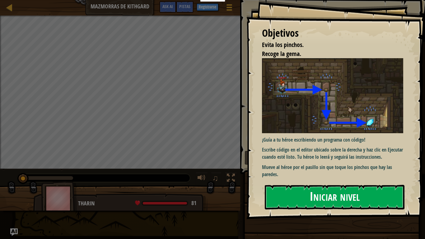
click at [387, 191] on button "Iniciar nivel" at bounding box center [335, 197] width 140 height 25
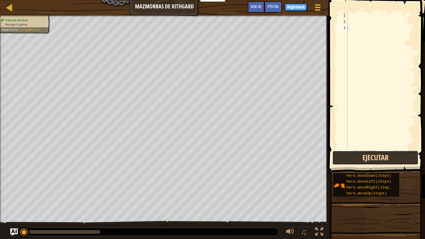
click at [358, 160] on button "Ejecutar" at bounding box center [376, 158] width 86 height 14
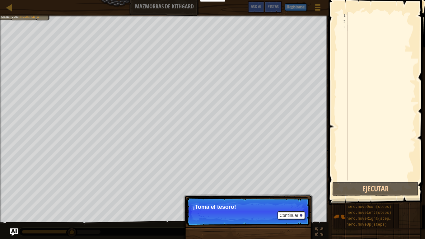
drag, startPoint x: 269, startPoint y: 197, endPoint x: 270, endPoint y: 206, distance: 8.8
click at [269, 199] on div "Continuar ¡Toma el tesoro!" at bounding box center [248, 240] width 130 height 92
click at [277, 199] on div "Continuar" at bounding box center [290, 215] width 31 height 8
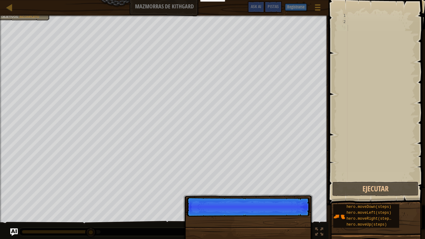
scroll to position [3, 0]
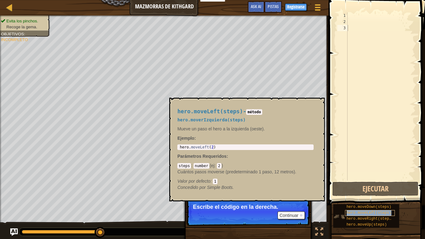
click at [357, 199] on span "hero.moveLeft(steps)" at bounding box center [369, 213] width 45 height 4
type textarea "hero.moveLeft(steps)"
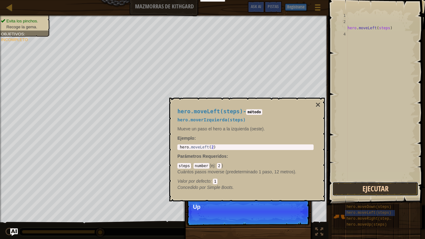
click at [371, 189] on button "Ejecutar" at bounding box center [376, 189] width 86 height 14
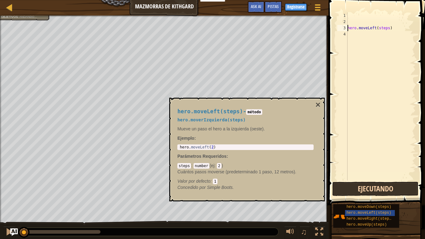
scroll to position [3, 0]
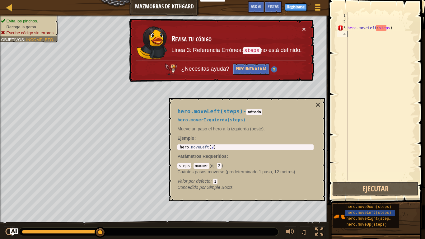
click at [391, 32] on div "hero . moveLeft ( steps )" at bounding box center [381, 102] width 69 height 181
click at [387, 31] on div "hero . moveLeft ( steps )" at bounding box center [381, 102] width 69 height 181
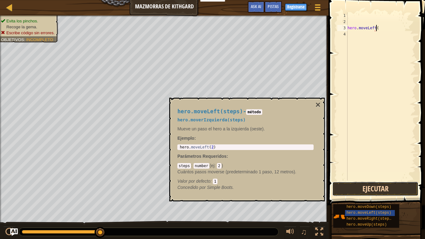
click at [377, 189] on button "Ejecutar" at bounding box center [376, 189] width 86 height 14
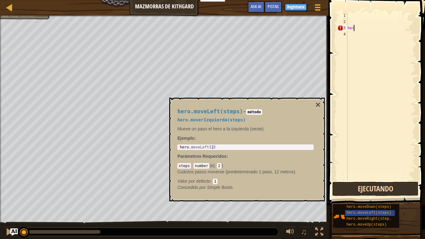
type textarea "he"
click at [377, 189] on button "Ejecutando" at bounding box center [376, 189] width 86 height 14
type textarea "h"
click at [377, 189] on button "Ejecutando" at bounding box center [376, 189] width 86 height 14
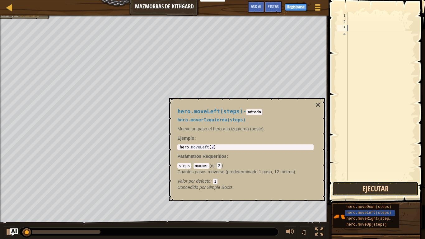
click at [377, 189] on button "Ejecutar" at bounding box center [376, 189] width 86 height 14
click at [317, 107] on button "×" at bounding box center [318, 105] width 5 height 9
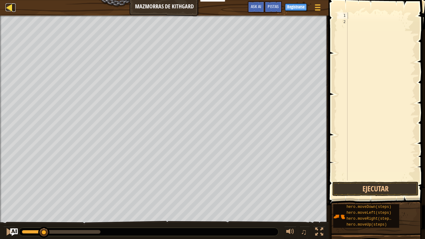
click at [13, 11] on link "Mapa" at bounding box center [13, 7] width 3 height 8
select select "es-419"
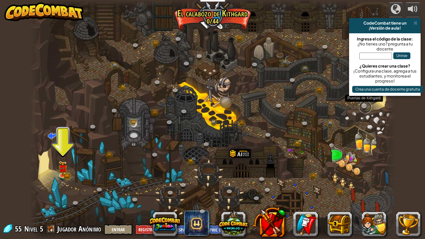
click at [363, 104] on link at bounding box center [365, 107] width 12 height 12
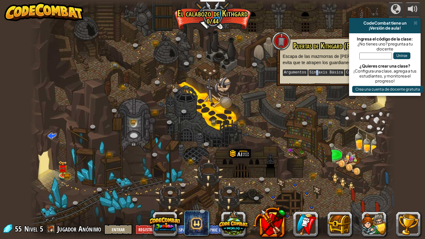
drag, startPoint x: 315, startPoint y: 69, endPoint x: 258, endPoint y: 31, distance: 68.5
click at [299, 59] on div "Puertas de Kithgard (Bloqueado) Escapa de las mazmorras de [PERSON_NAME] y evit…" at bounding box center [333, 59] width 100 height 35
drag, startPoint x: 225, startPoint y: 34, endPoint x: 164, endPoint y: 44, distance: 61.5
click at [173, 45] on div at bounding box center [213, 119] width 366 height 239
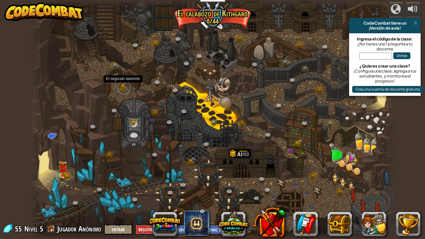
click at [123, 90] on link at bounding box center [124, 88] width 12 height 12
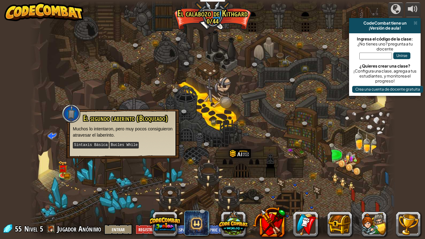
click at [181, 161] on div at bounding box center [213, 119] width 366 height 239
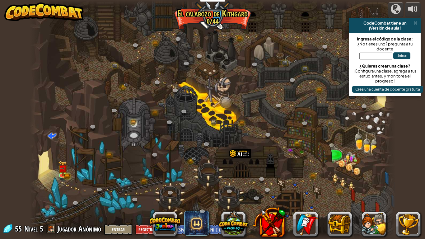
click at [205, 184] on div at bounding box center [213, 119] width 366 height 239
